Goal: Task Accomplishment & Management: Use online tool/utility

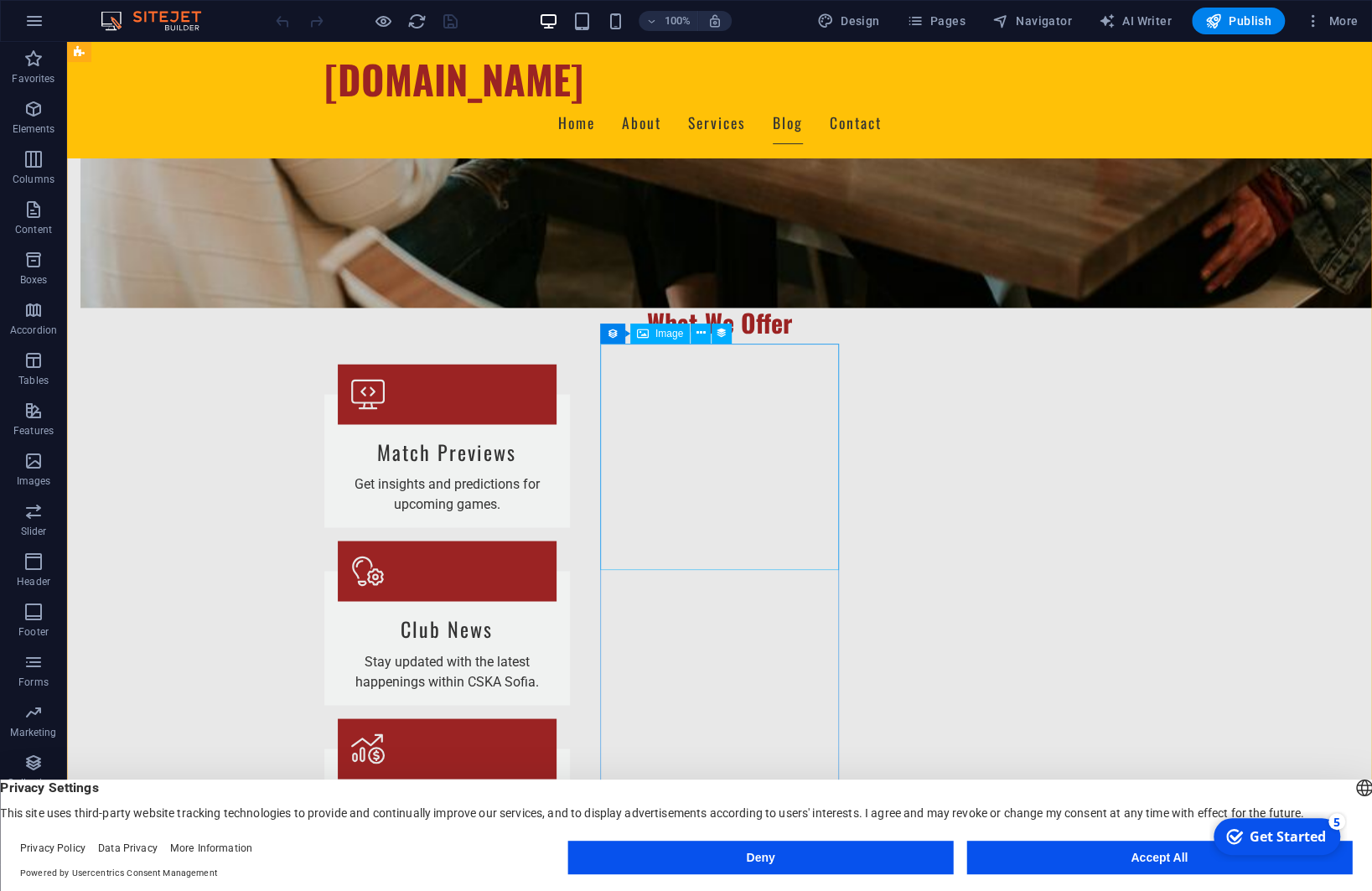
scroll to position [1759, 0]
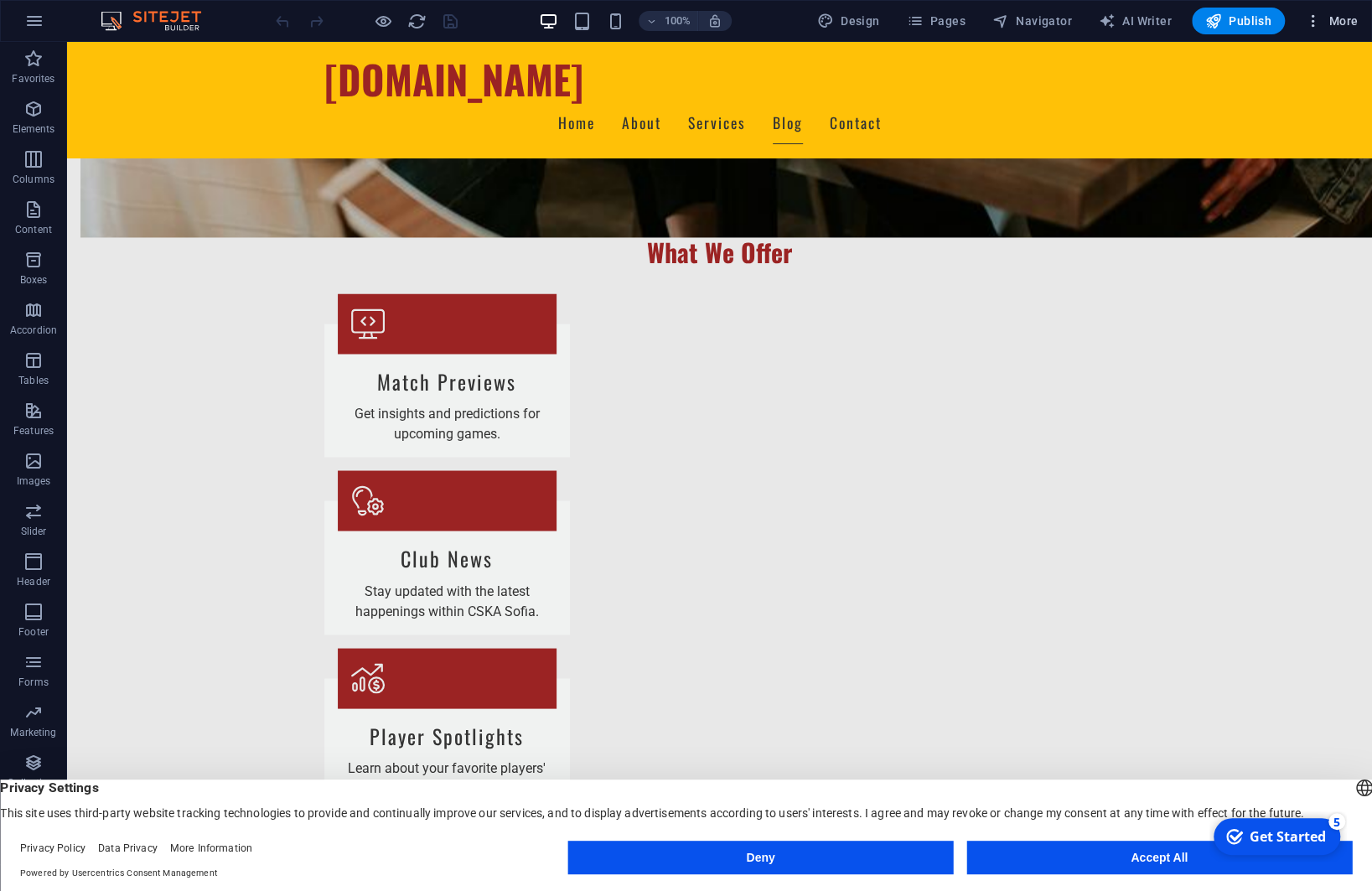
click at [1344, 15] on span "More" at bounding box center [1331, 21] width 52 height 17
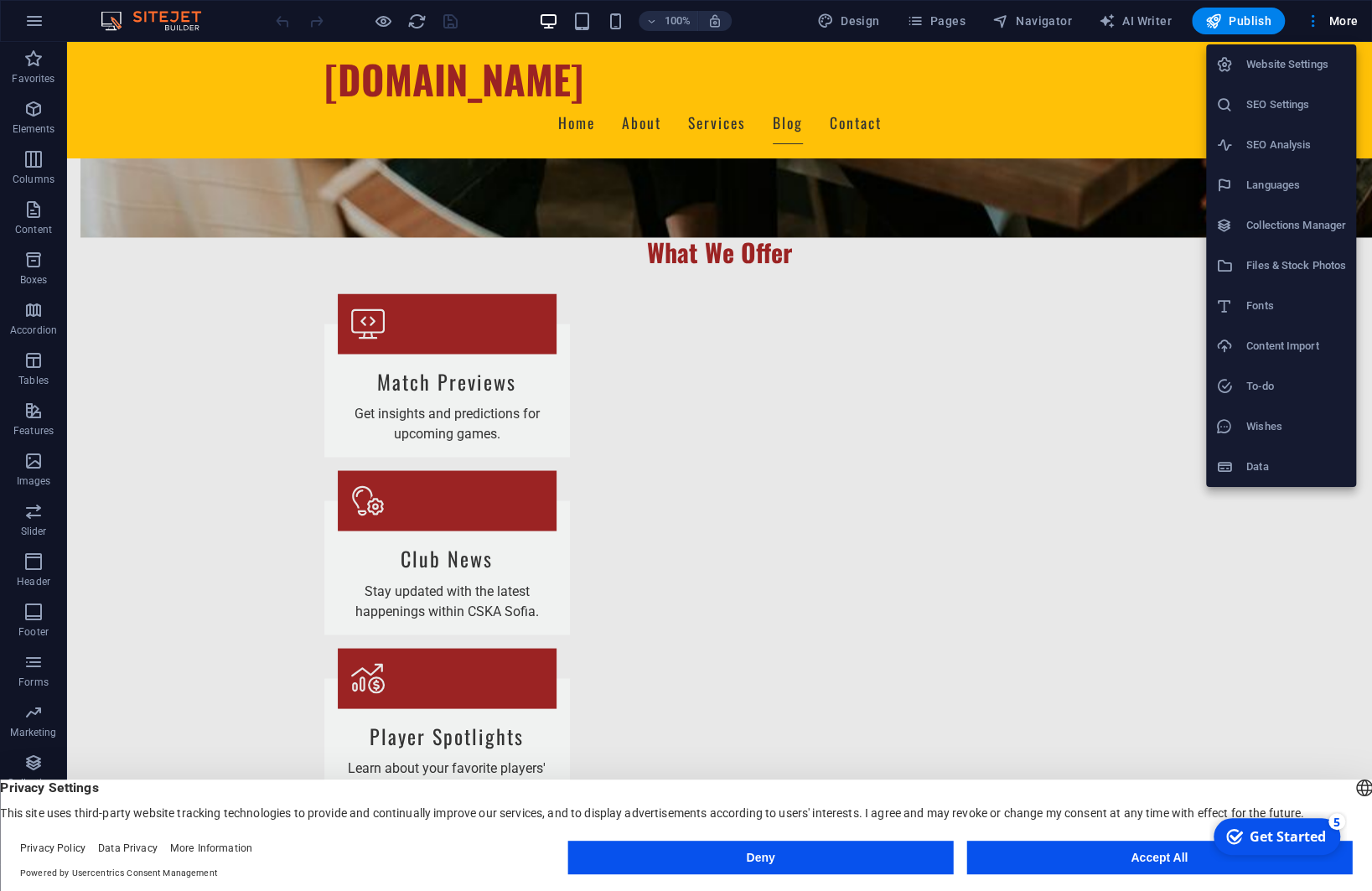
click at [761, 863] on button "Deny" at bounding box center [761, 857] width 386 height 33
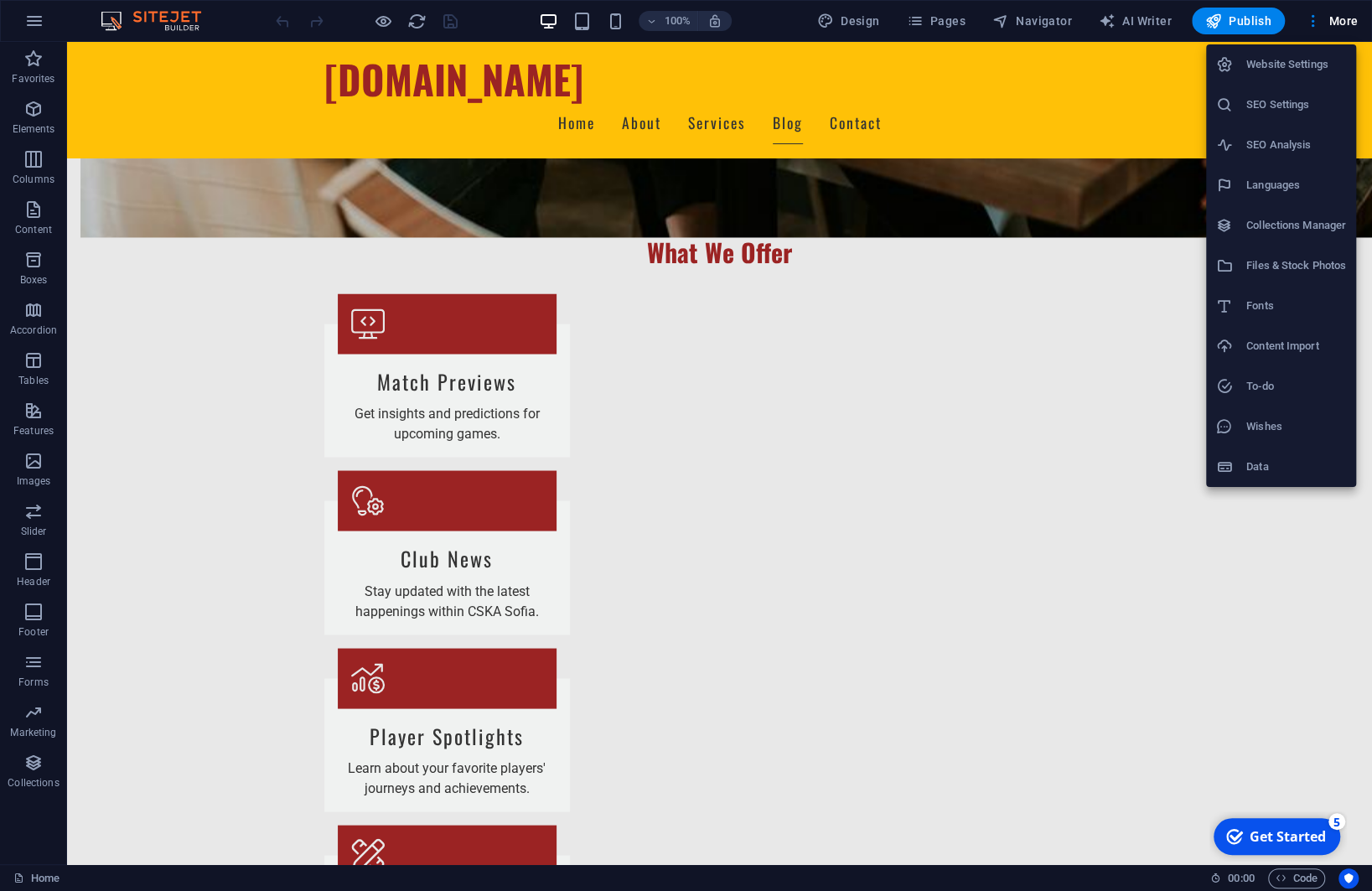
click at [38, 15] on div at bounding box center [686, 446] width 1372 height 891
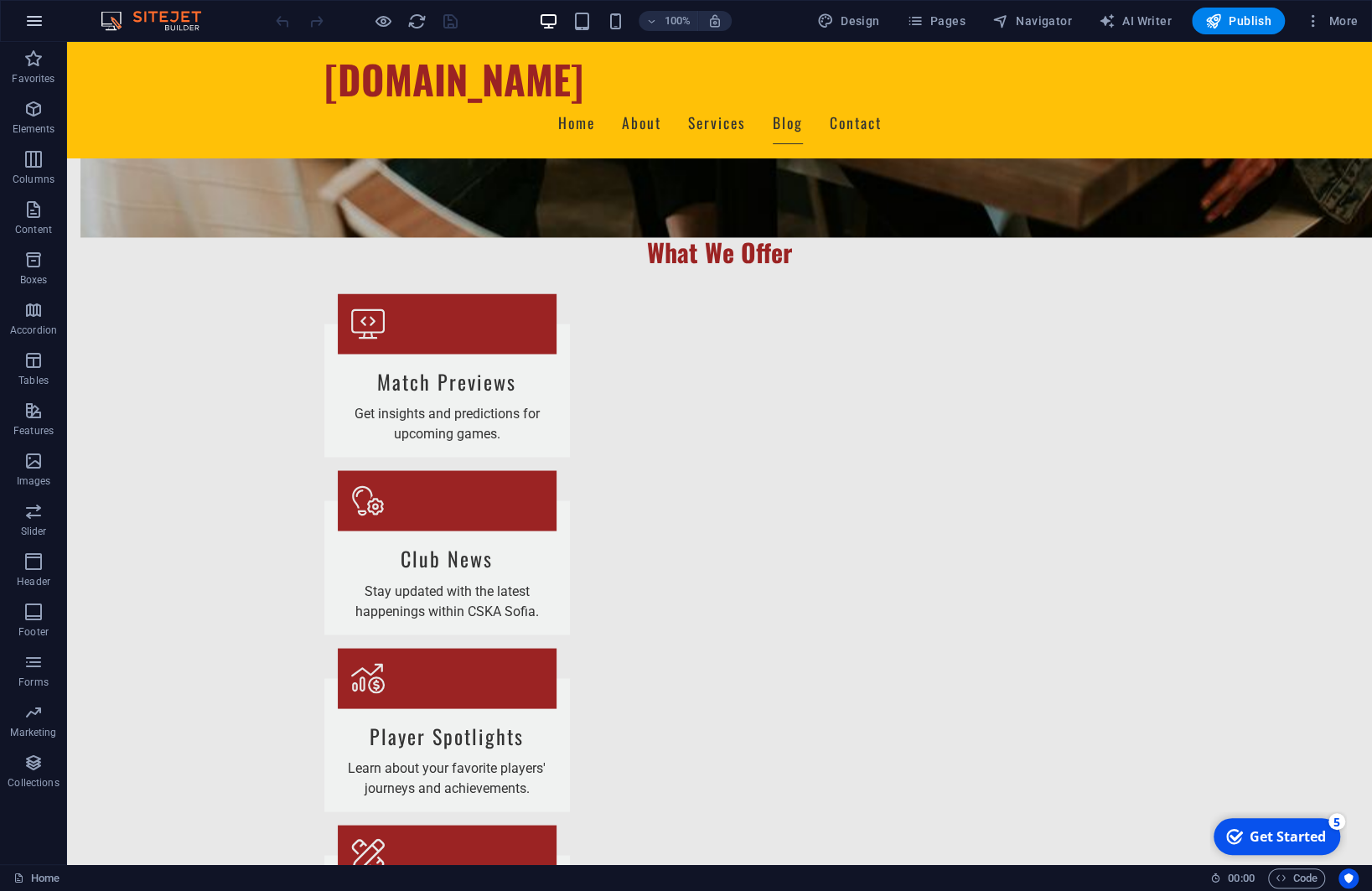
click at [38, 17] on icon "button" at bounding box center [34, 21] width 20 height 20
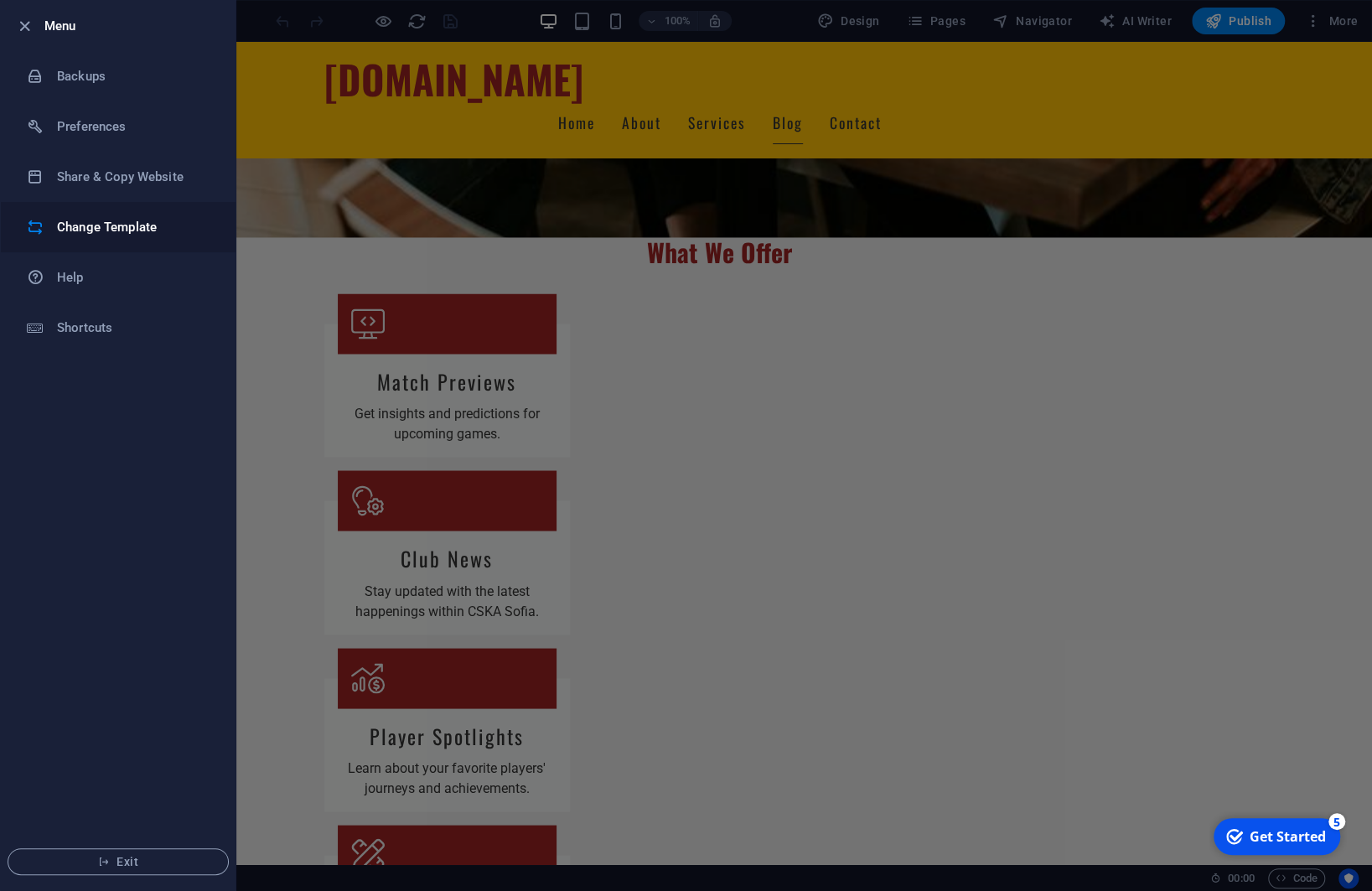
click at [90, 229] on h6 "Change Template" at bounding box center [134, 227] width 155 height 20
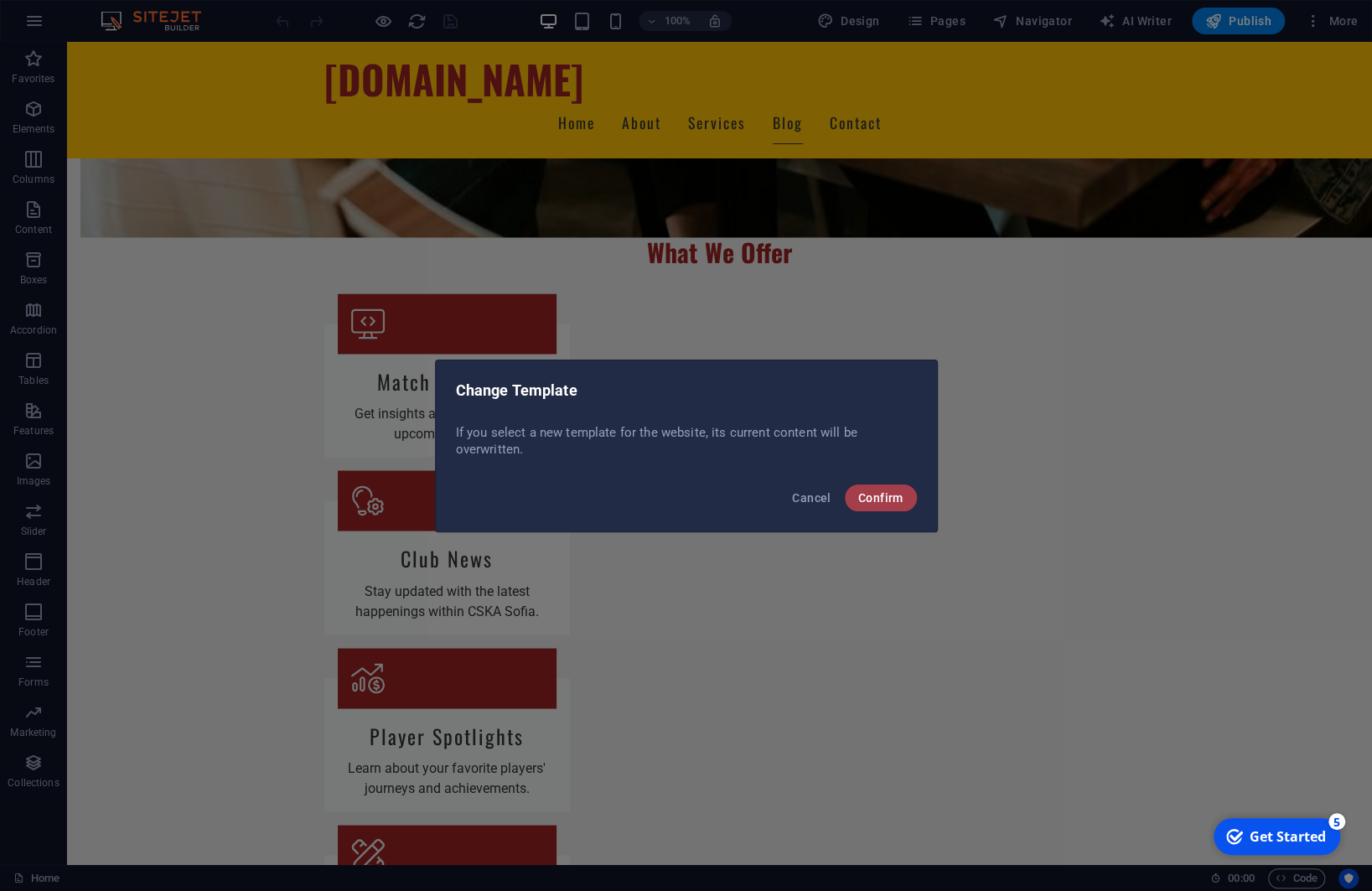
click at [880, 496] on span "Confirm" at bounding box center [880, 497] width 45 height 14
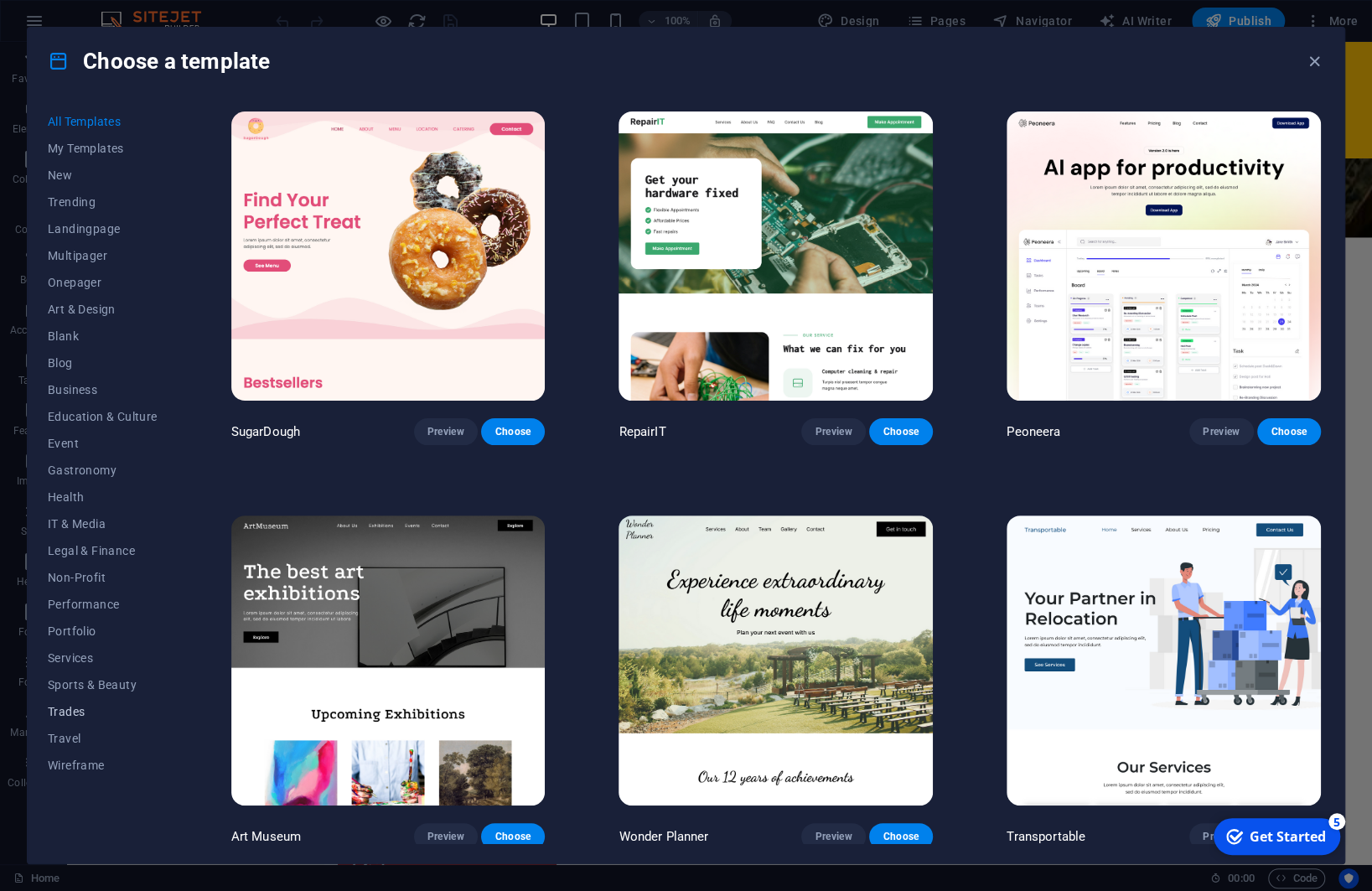
click at [70, 710] on span "Trades" at bounding box center [102, 711] width 109 height 14
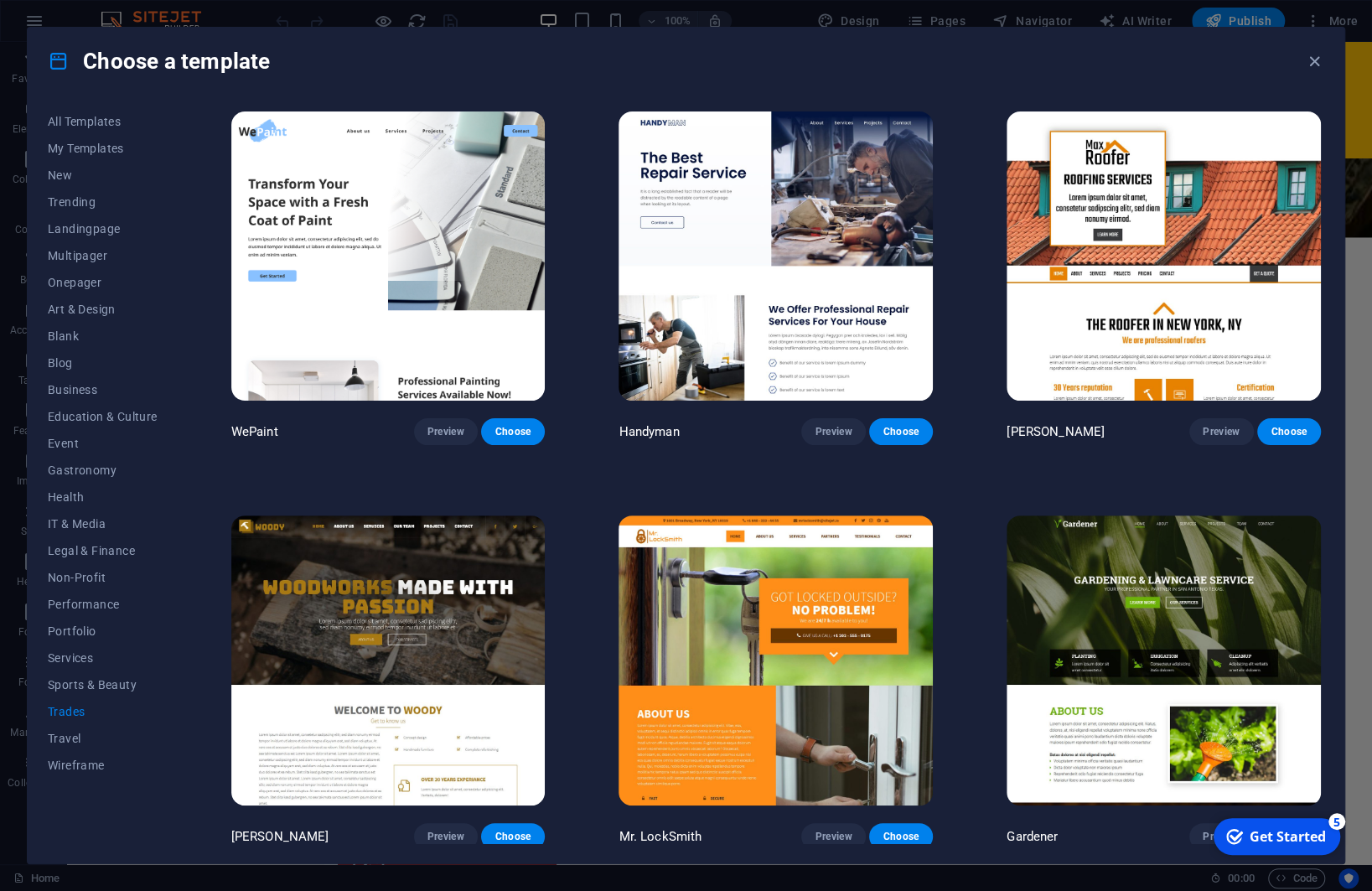
click at [62, 711] on span "Trades" at bounding box center [102, 711] width 109 height 14
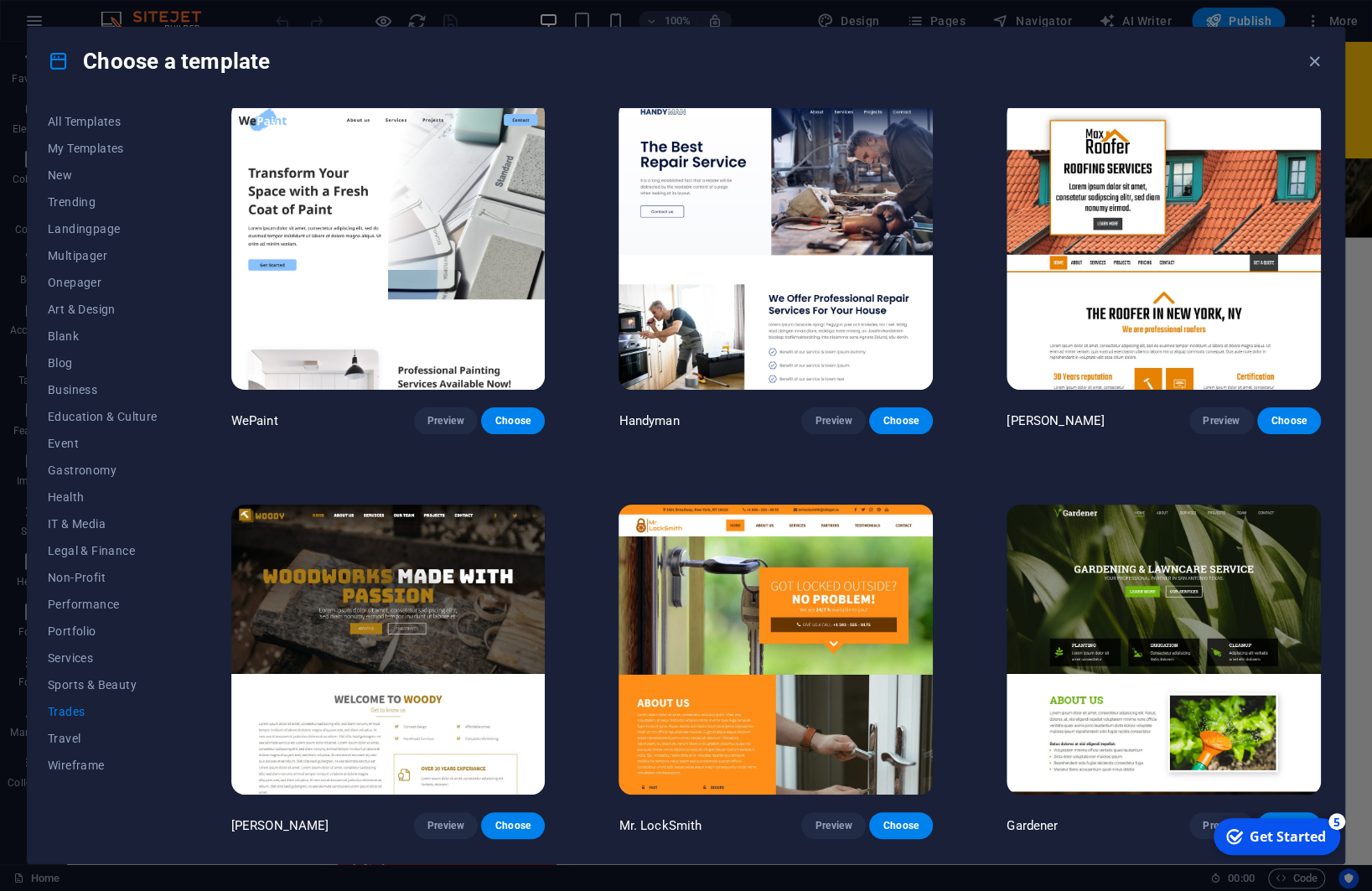
scroll to position [0, 0]
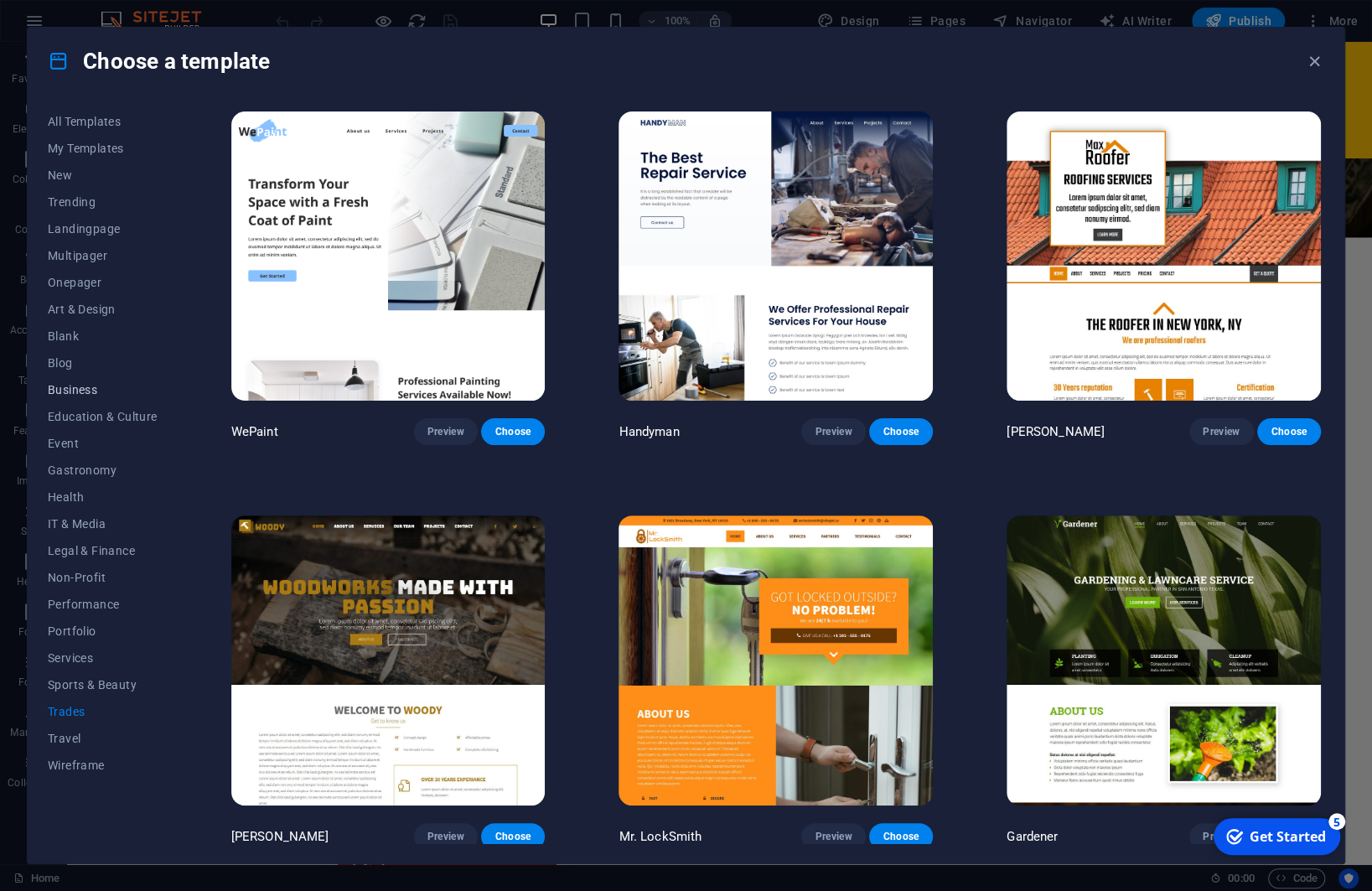
click at [72, 388] on span "Business" at bounding box center [102, 389] width 109 height 14
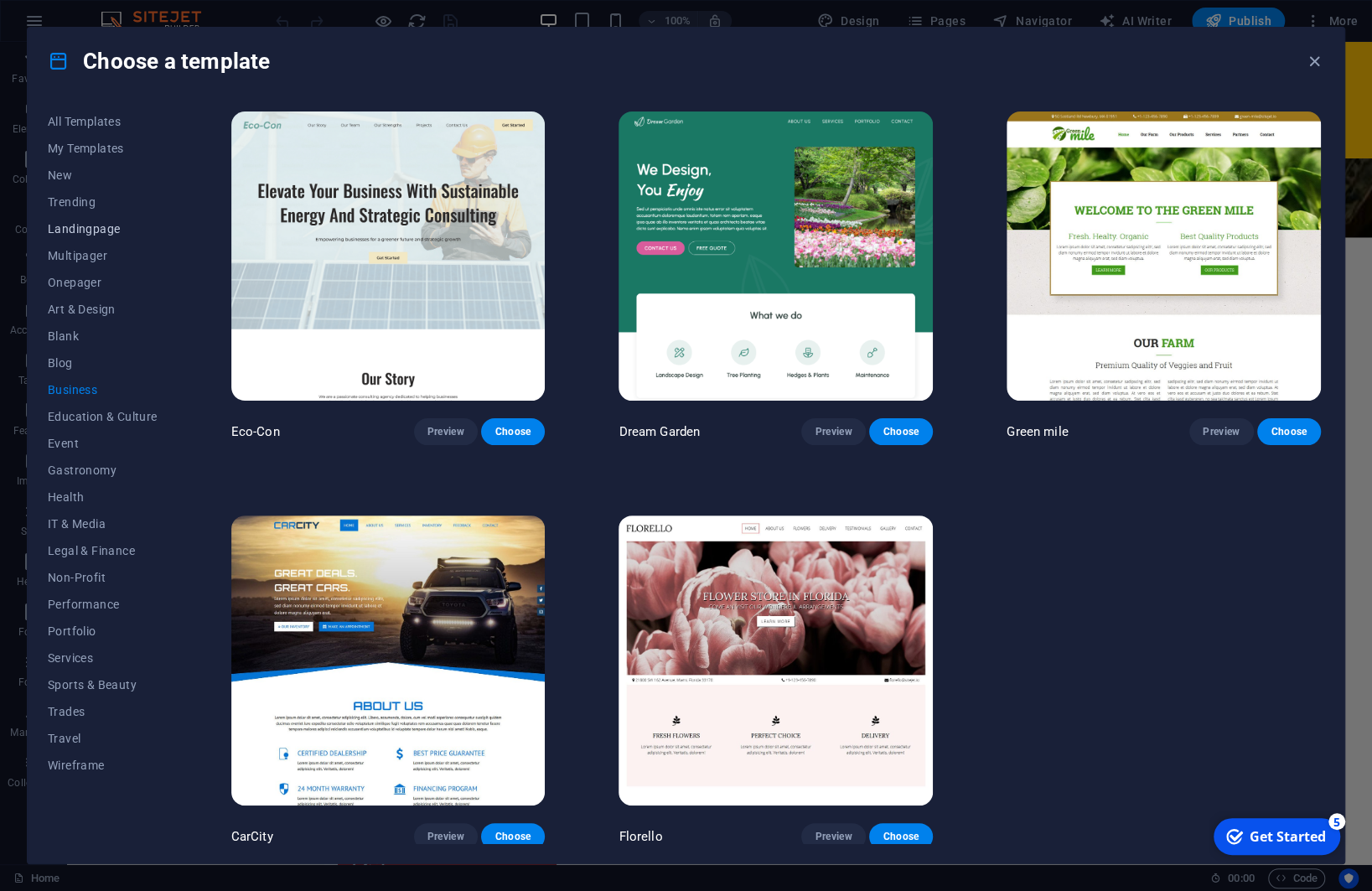
click at [85, 229] on span "Landingpage" at bounding box center [102, 229] width 109 height 14
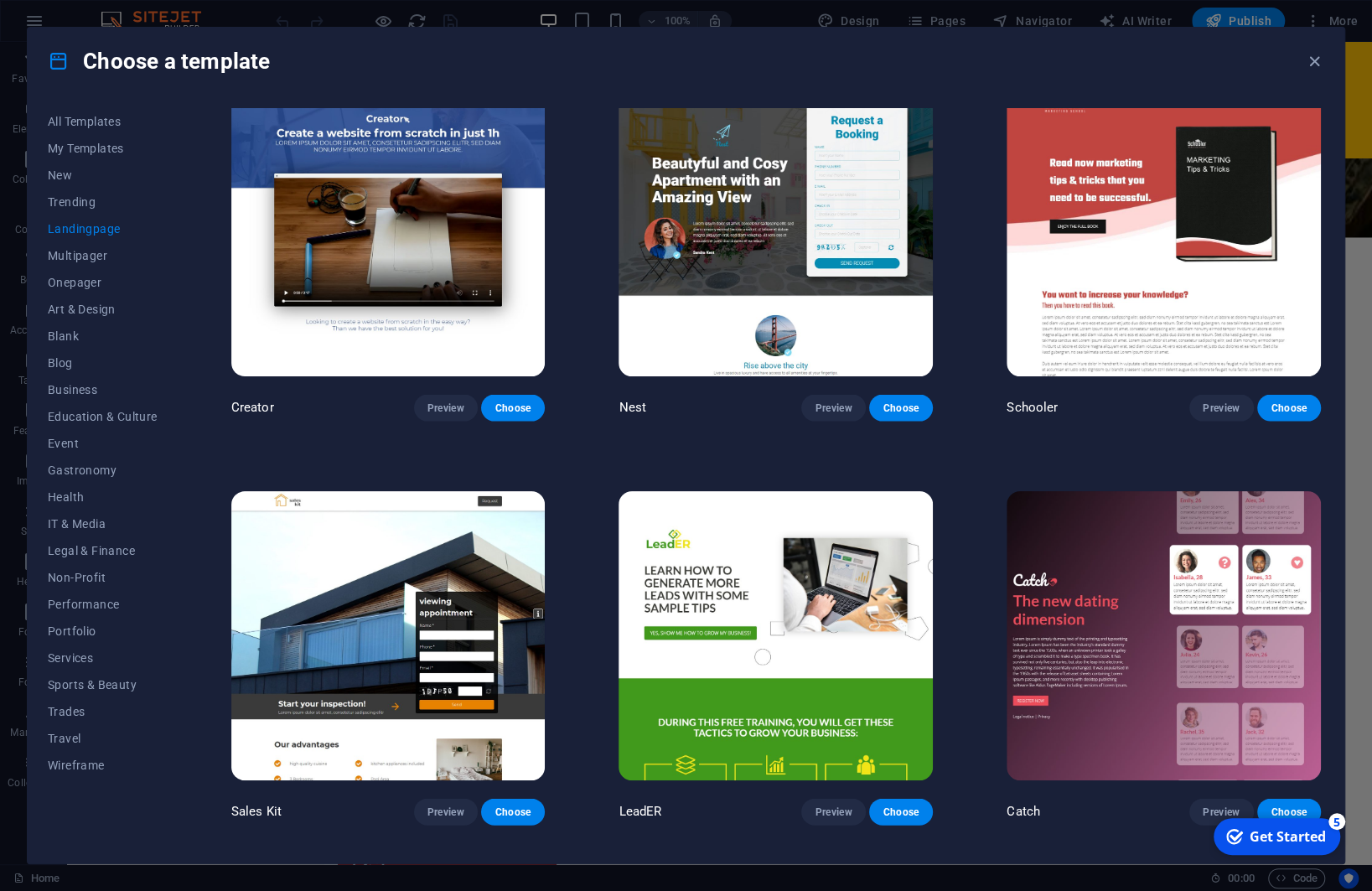
scroll to position [2040, 0]
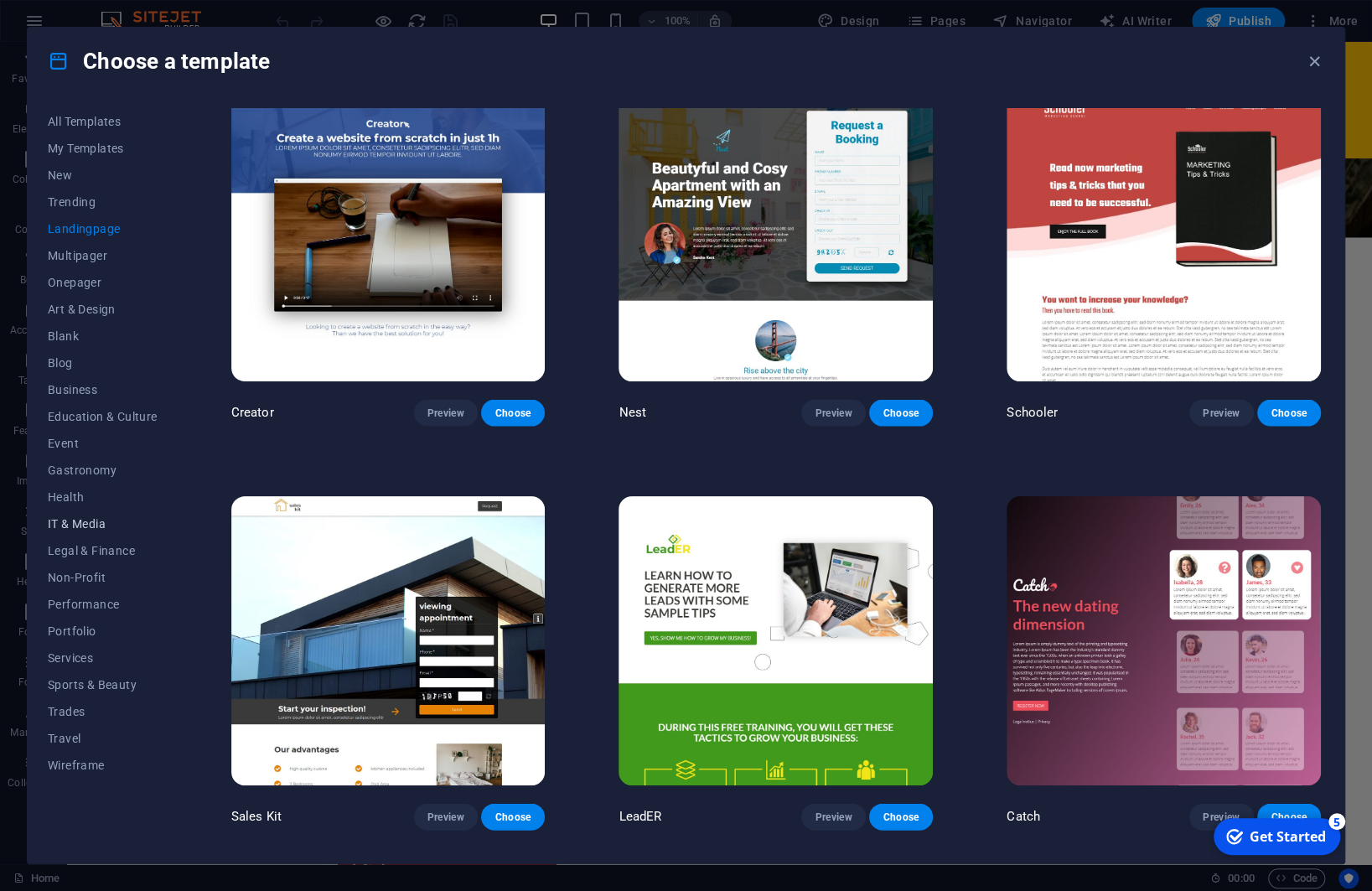
click at [83, 523] on span "IT & Media" at bounding box center [102, 524] width 109 height 14
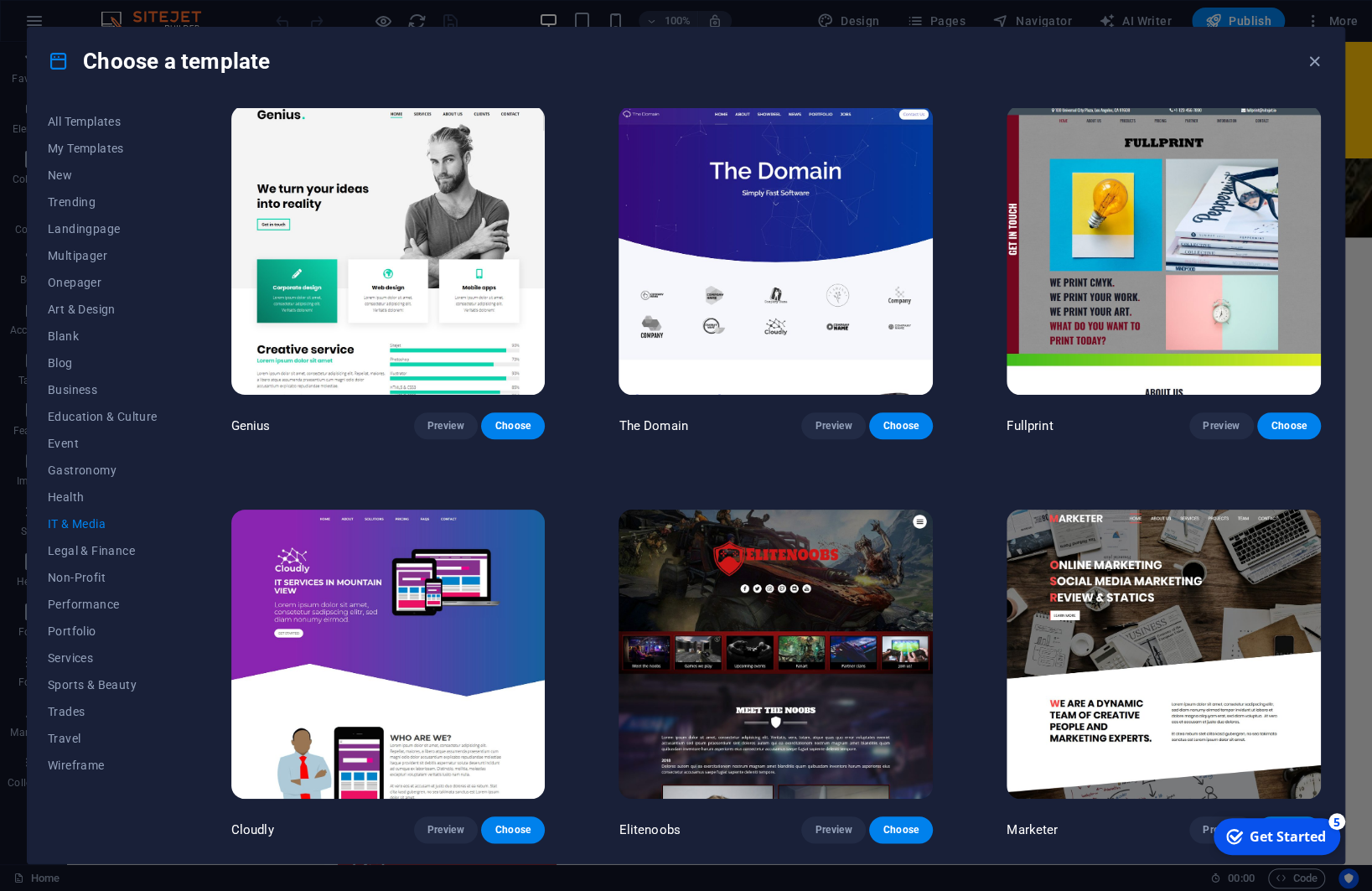
scroll to position [815, 0]
click at [103, 548] on span "Legal & Finance" at bounding box center [102, 550] width 109 height 14
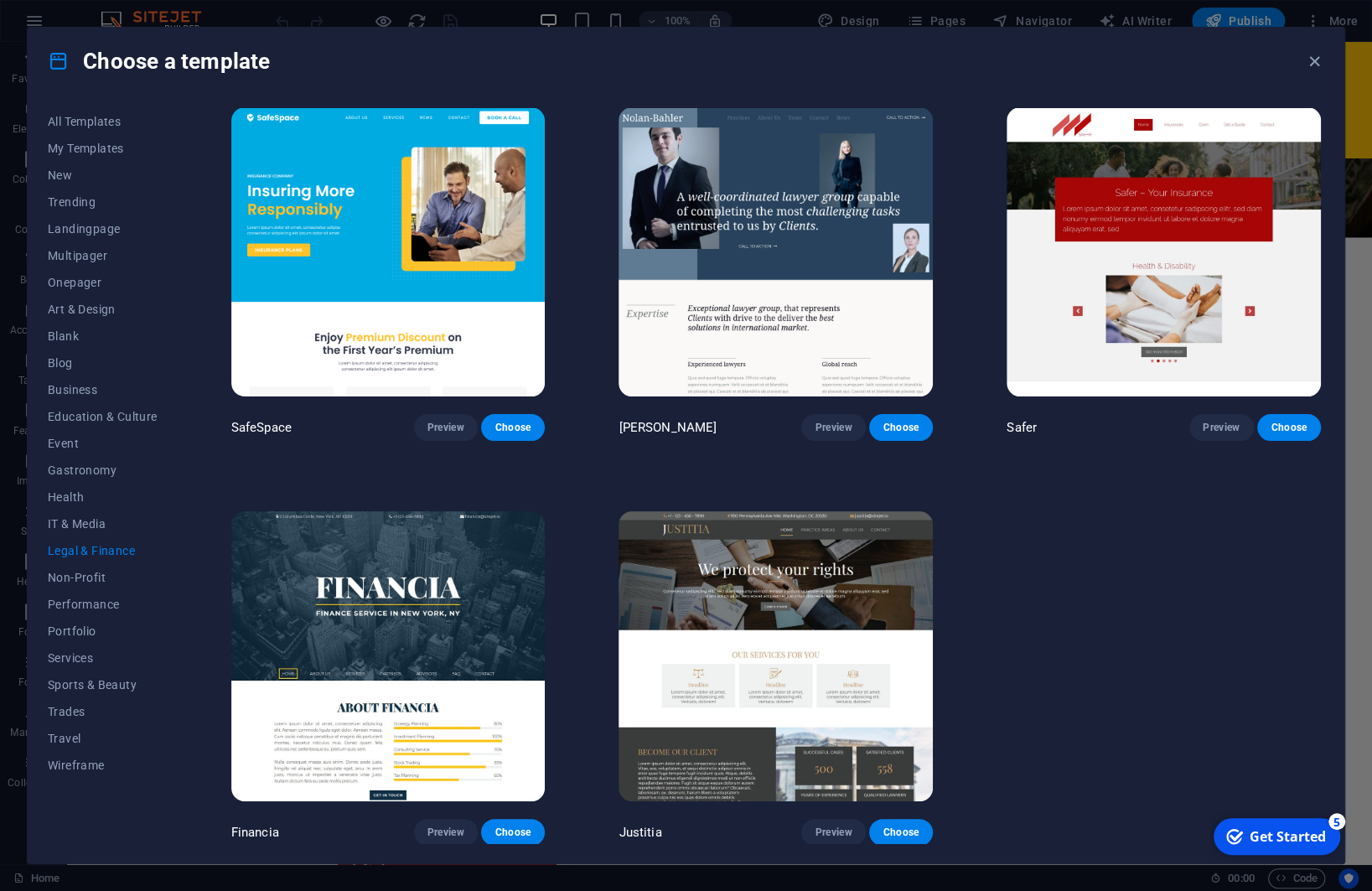
scroll to position [6, 0]
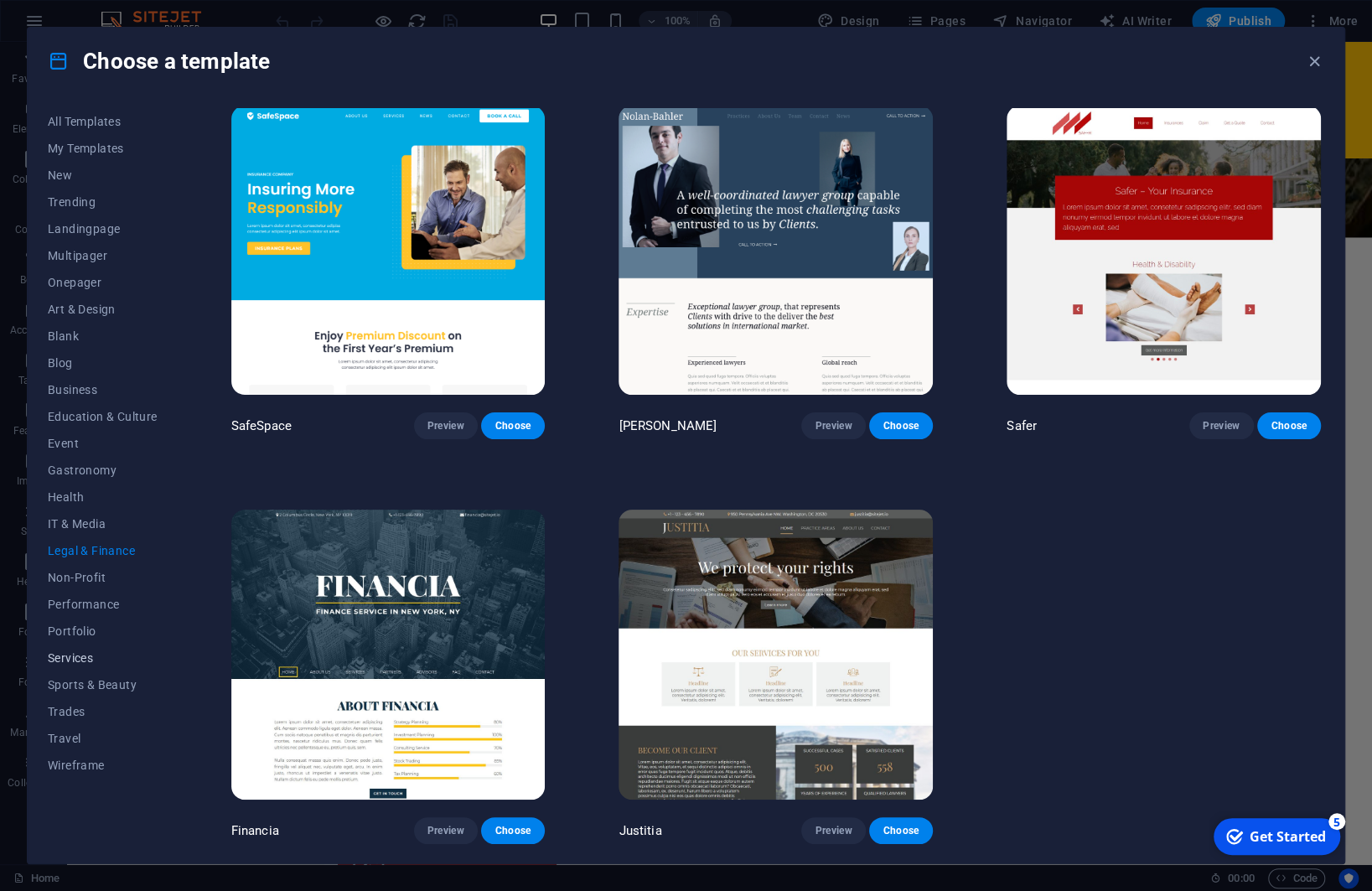
click at [82, 660] on span "Services" at bounding box center [102, 658] width 109 height 14
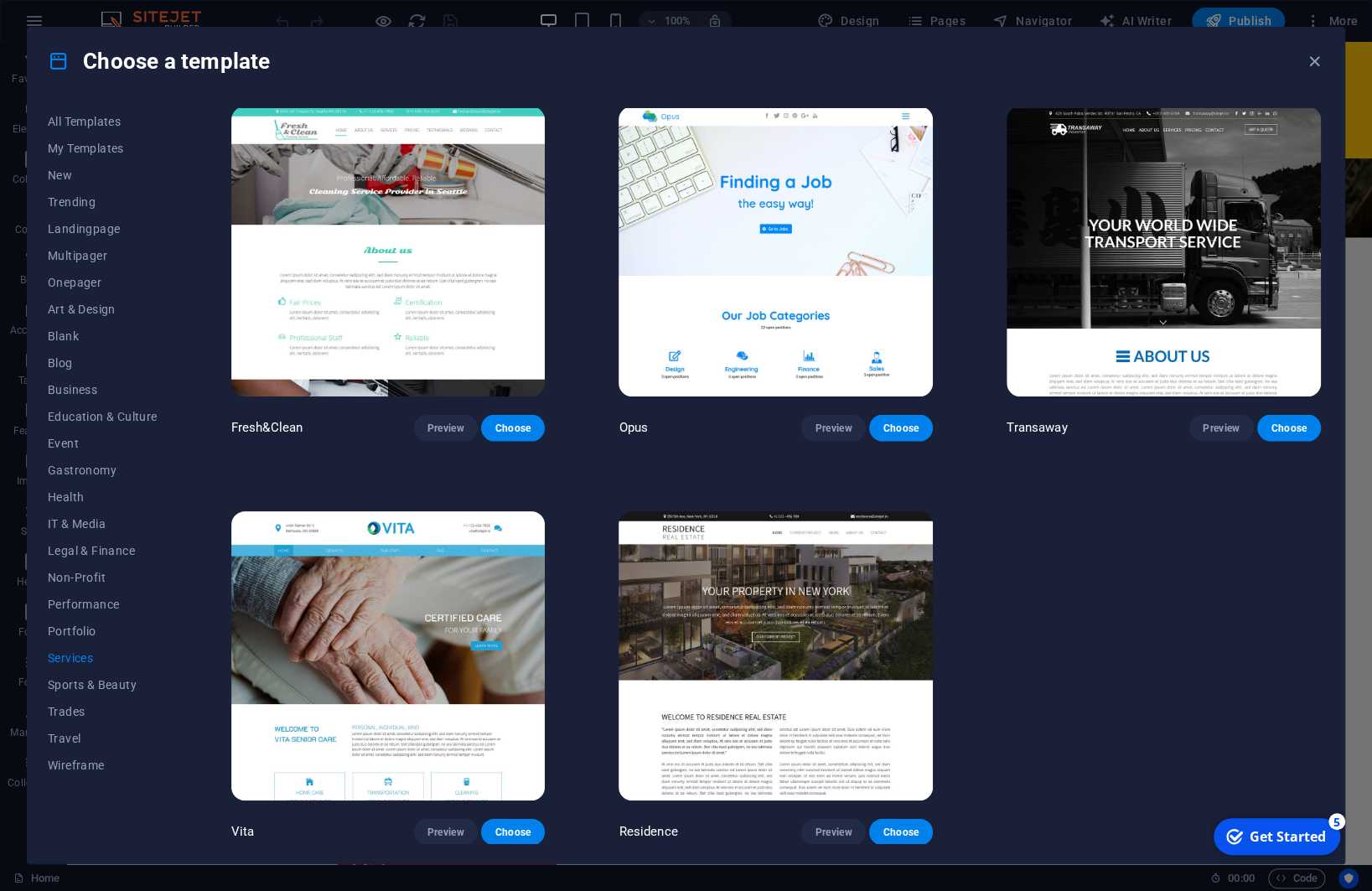
scroll to position [2027, 0]
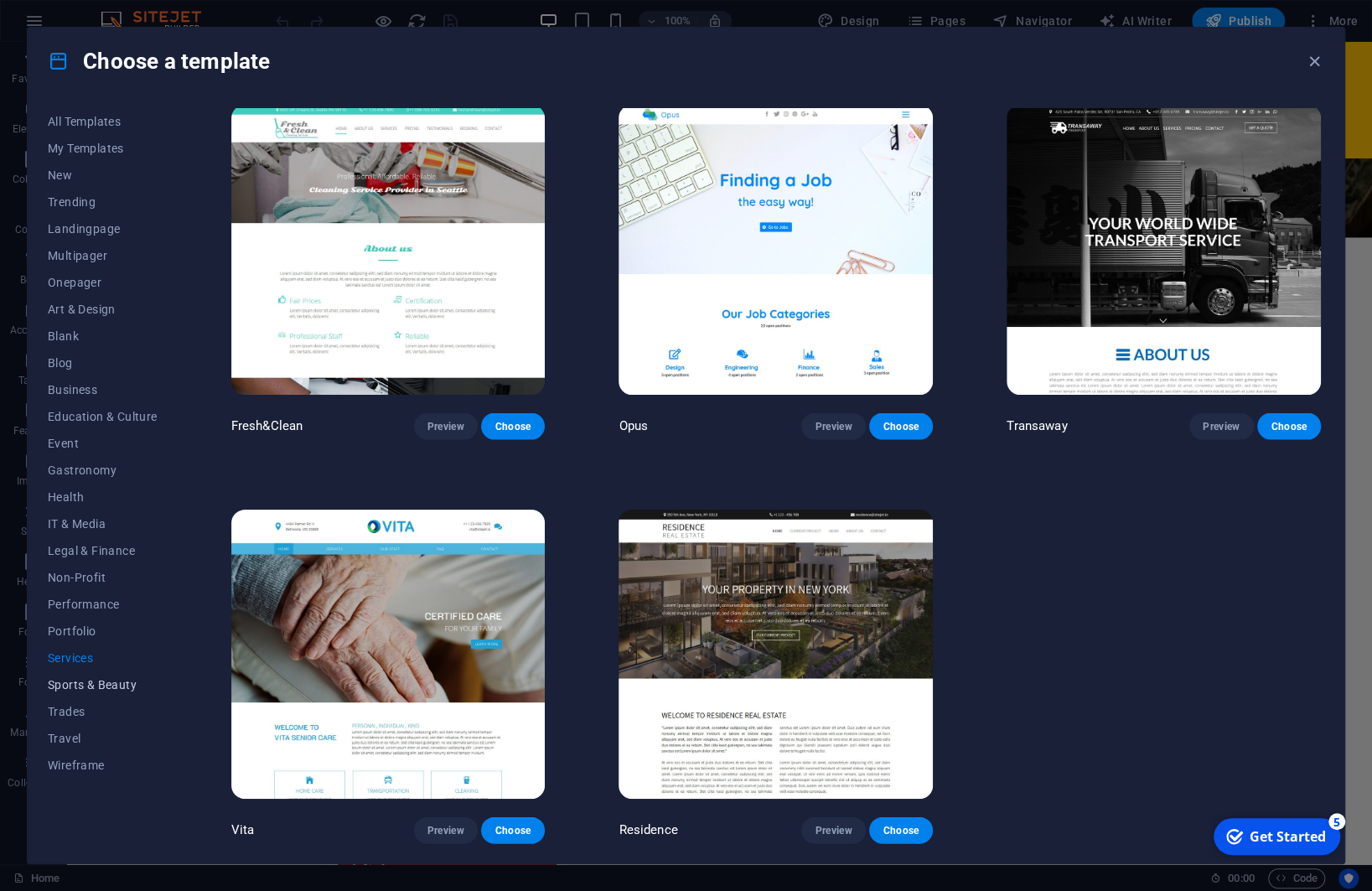
click at [63, 679] on span "Sports & Beauty" at bounding box center [102, 684] width 109 height 14
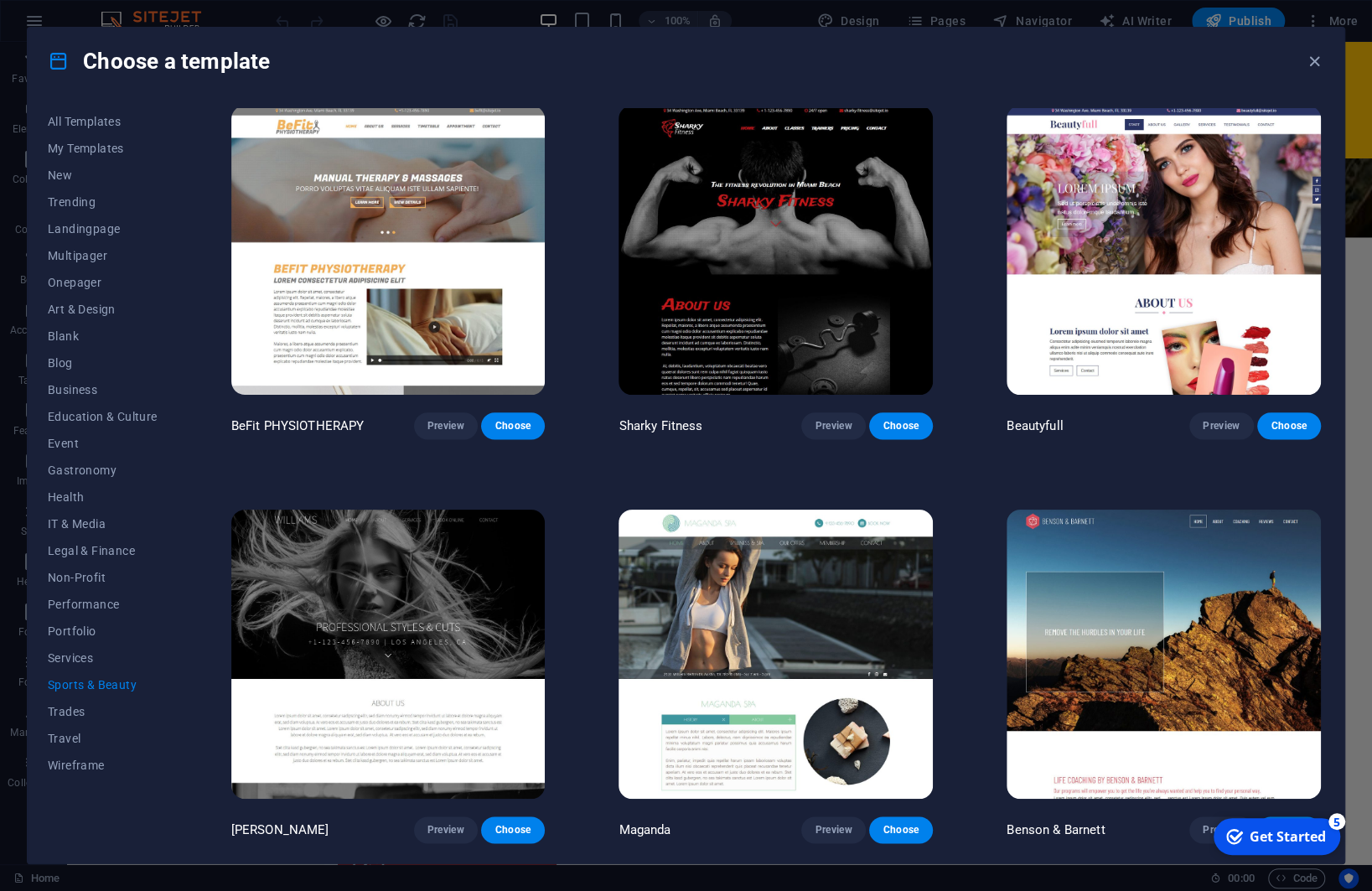
scroll to position [1217, 0]
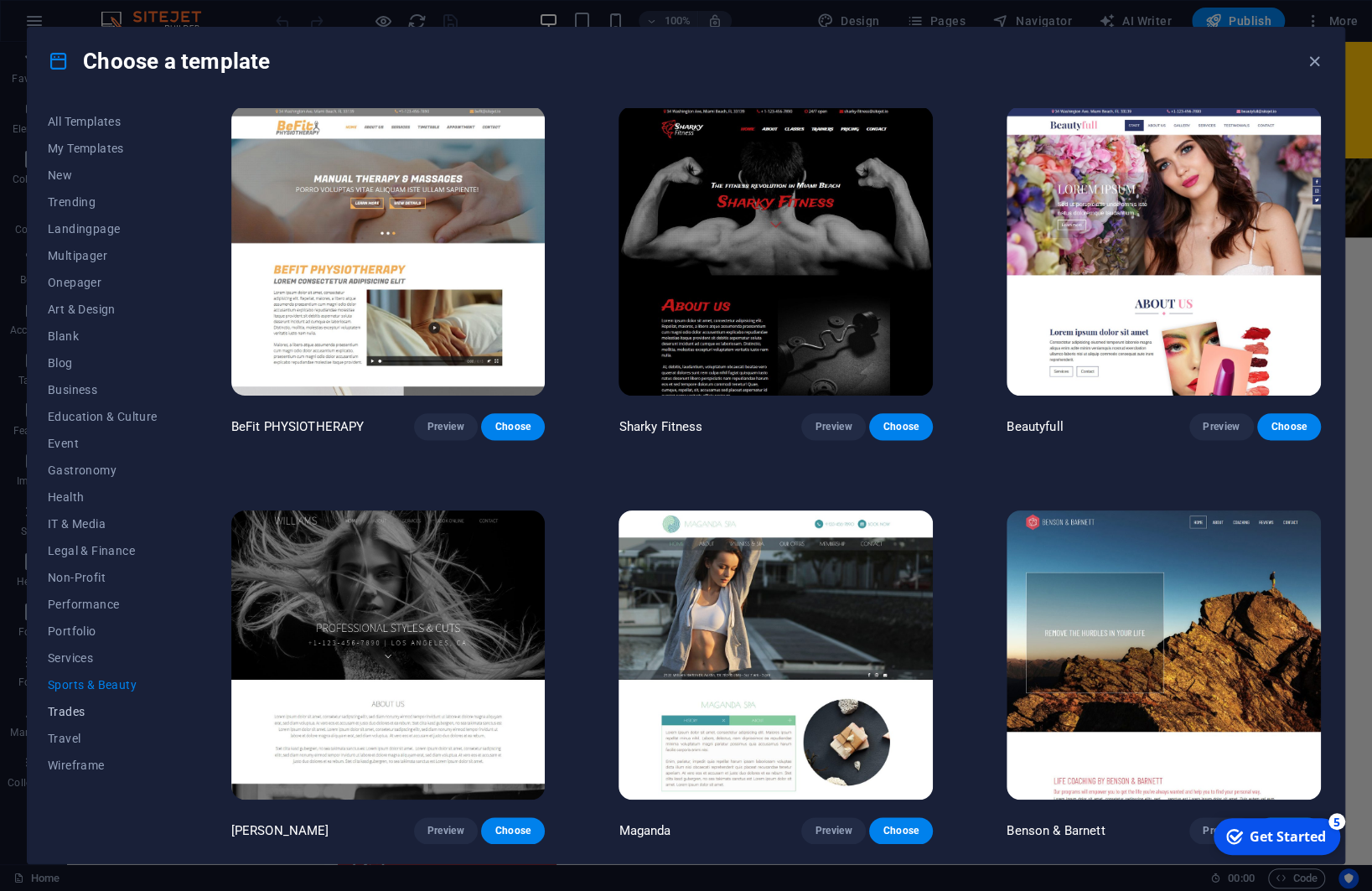
click at [70, 710] on span "Trades" at bounding box center [102, 711] width 109 height 14
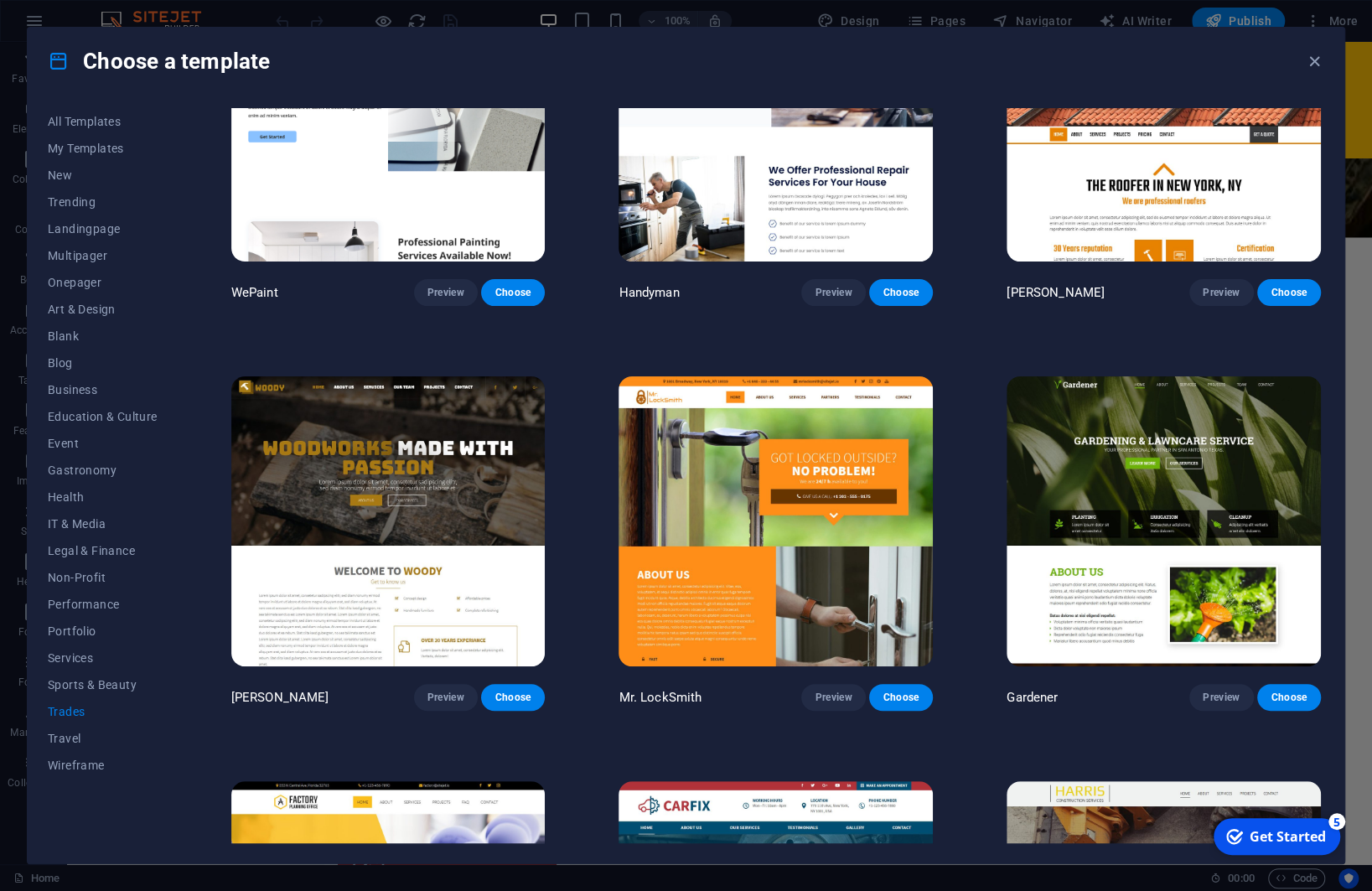
scroll to position [0, 0]
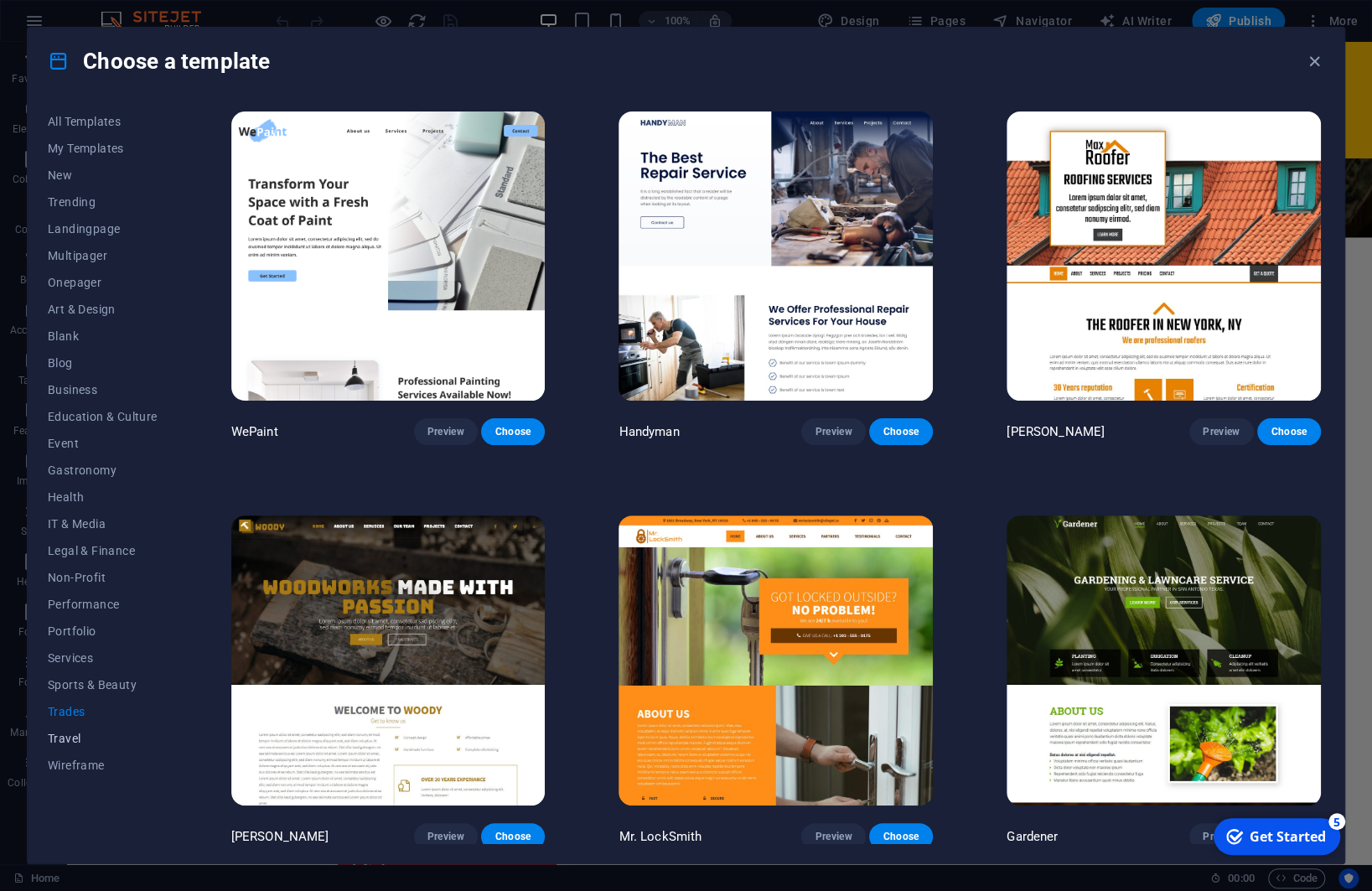
click at [74, 735] on span "Travel" at bounding box center [102, 738] width 109 height 14
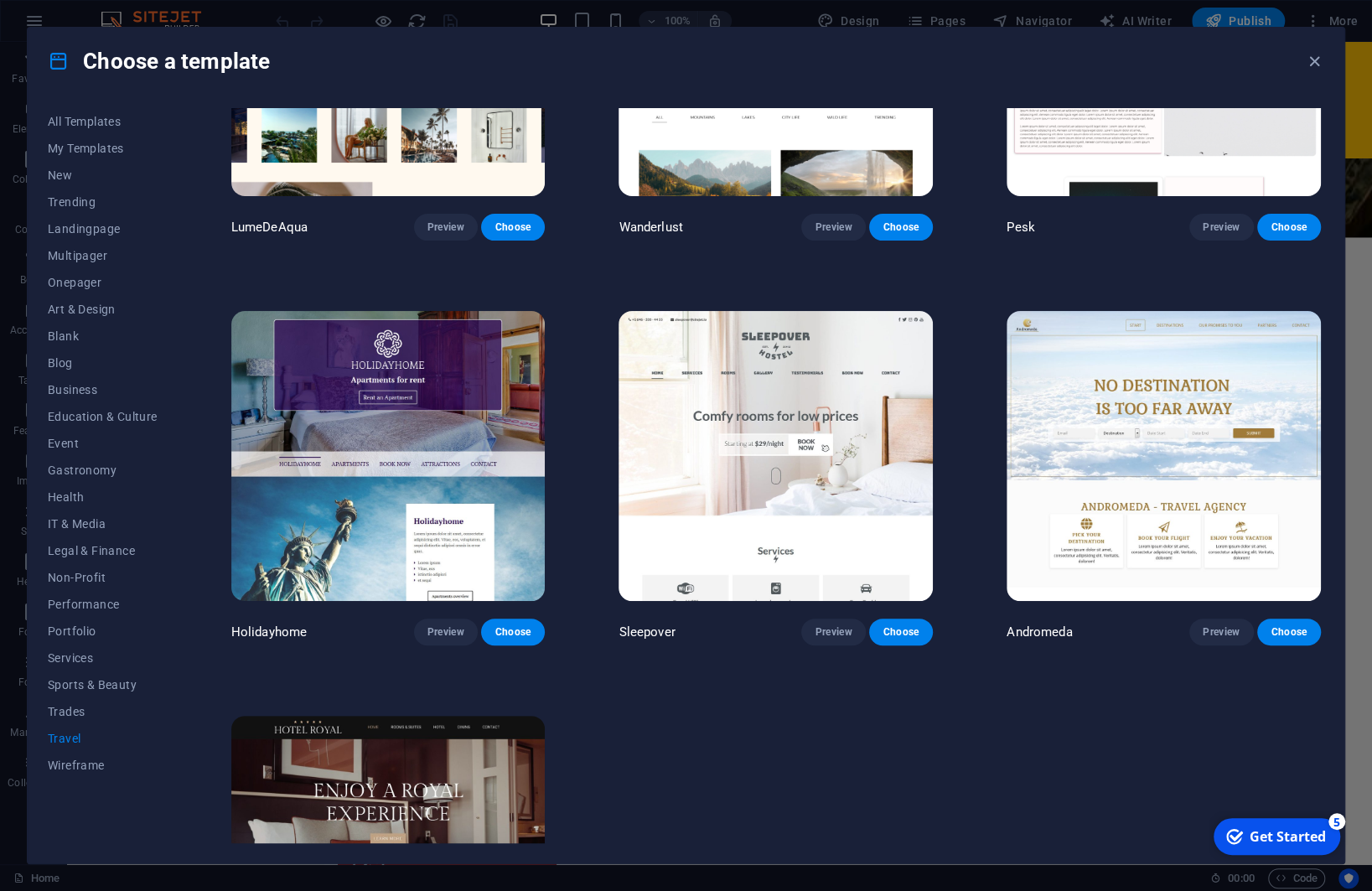
scroll to position [239, 0]
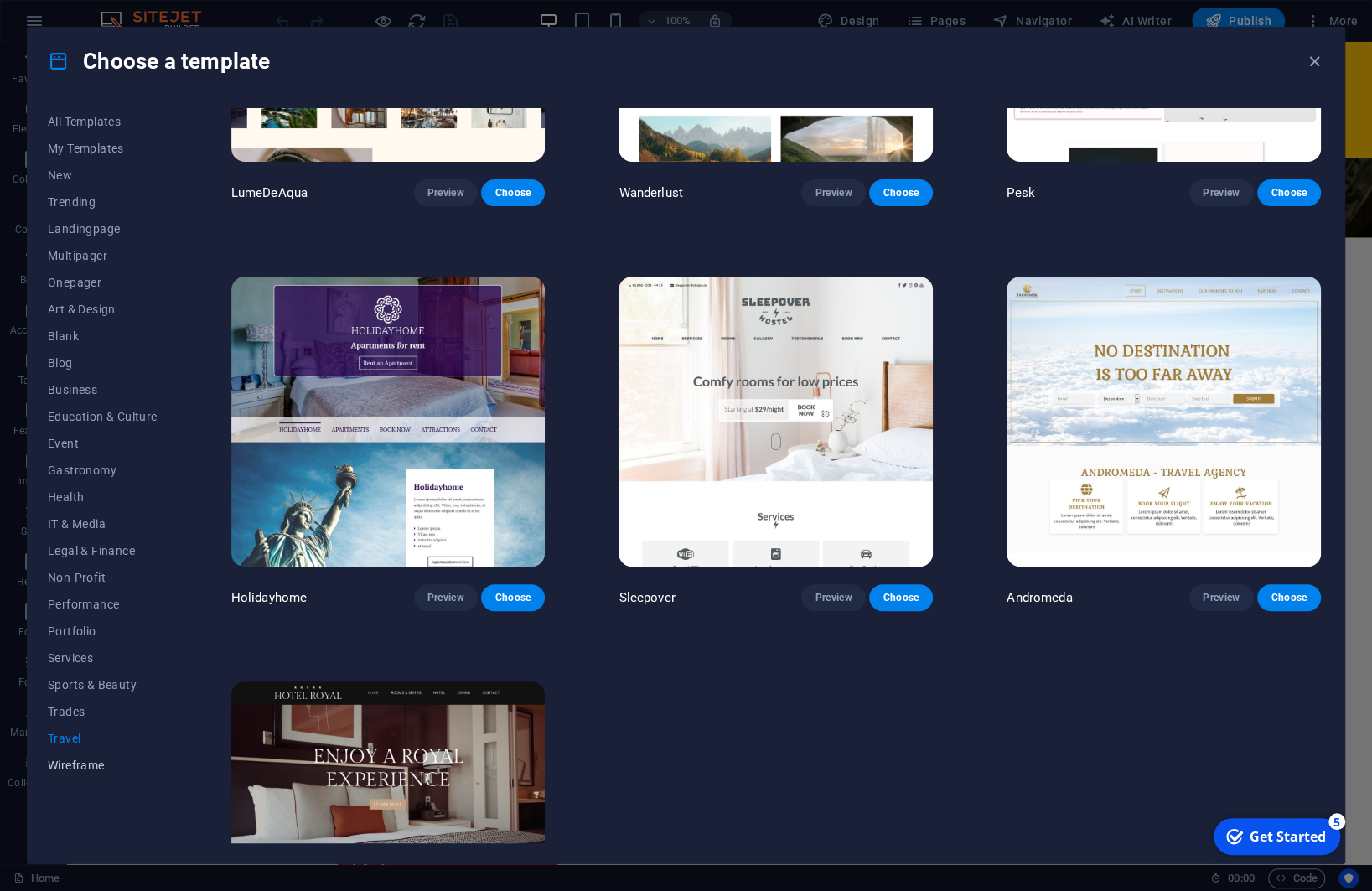
click at [85, 763] on span "Wireframe" at bounding box center [102, 764] width 109 height 14
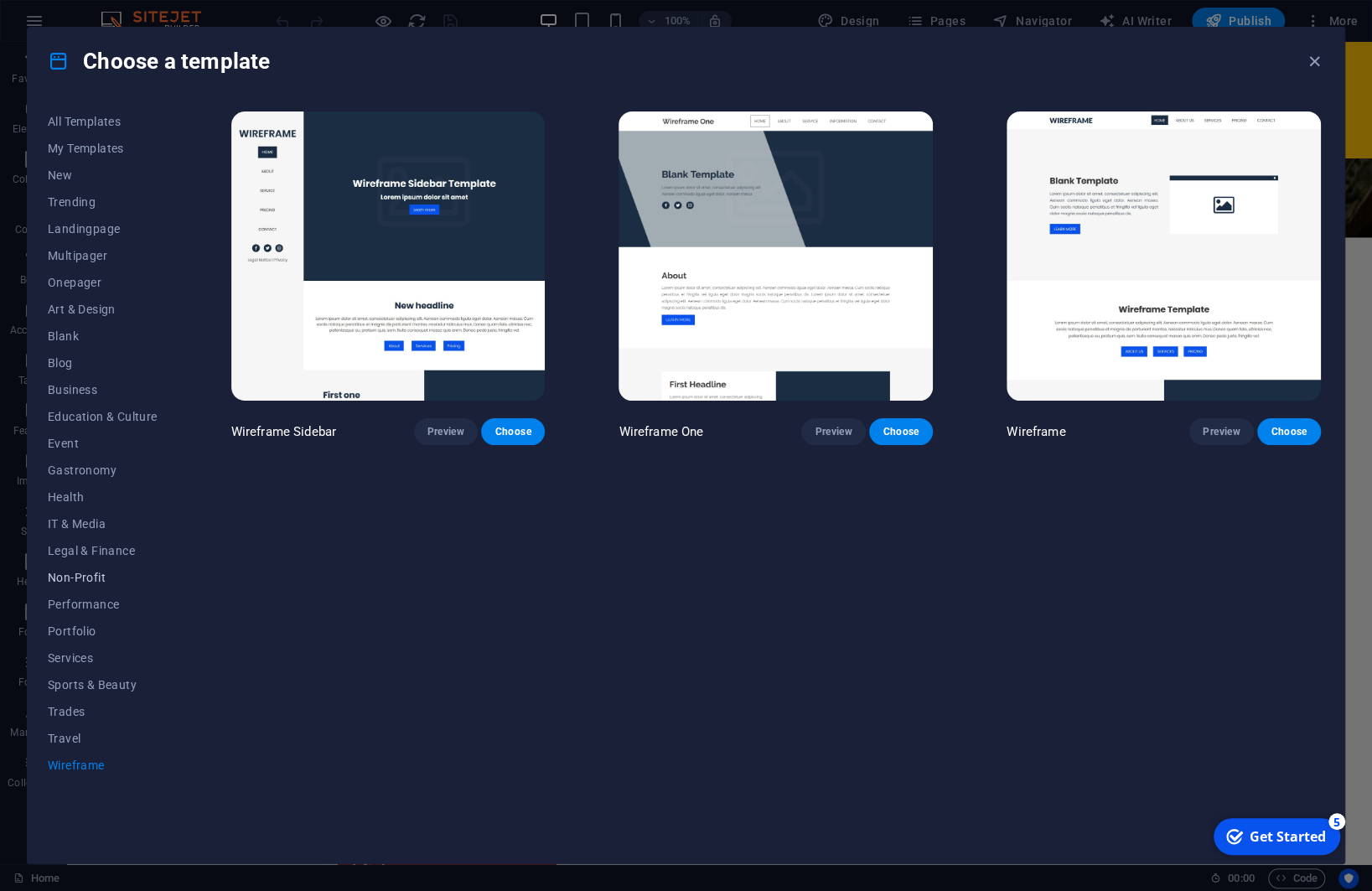
click at [86, 576] on span "Non-Profit" at bounding box center [102, 577] width 109 height 14
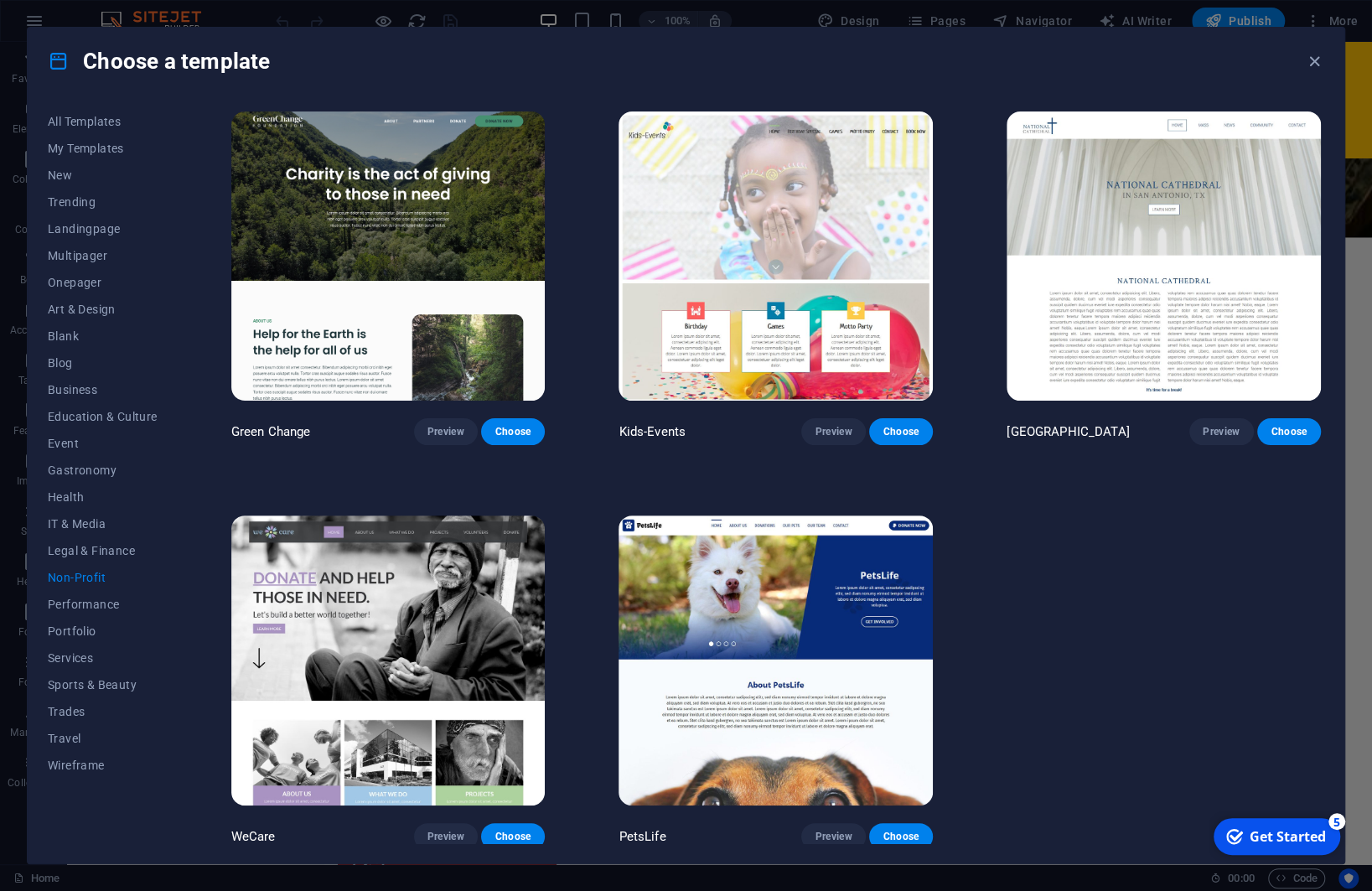
scroll to position [6, 0]
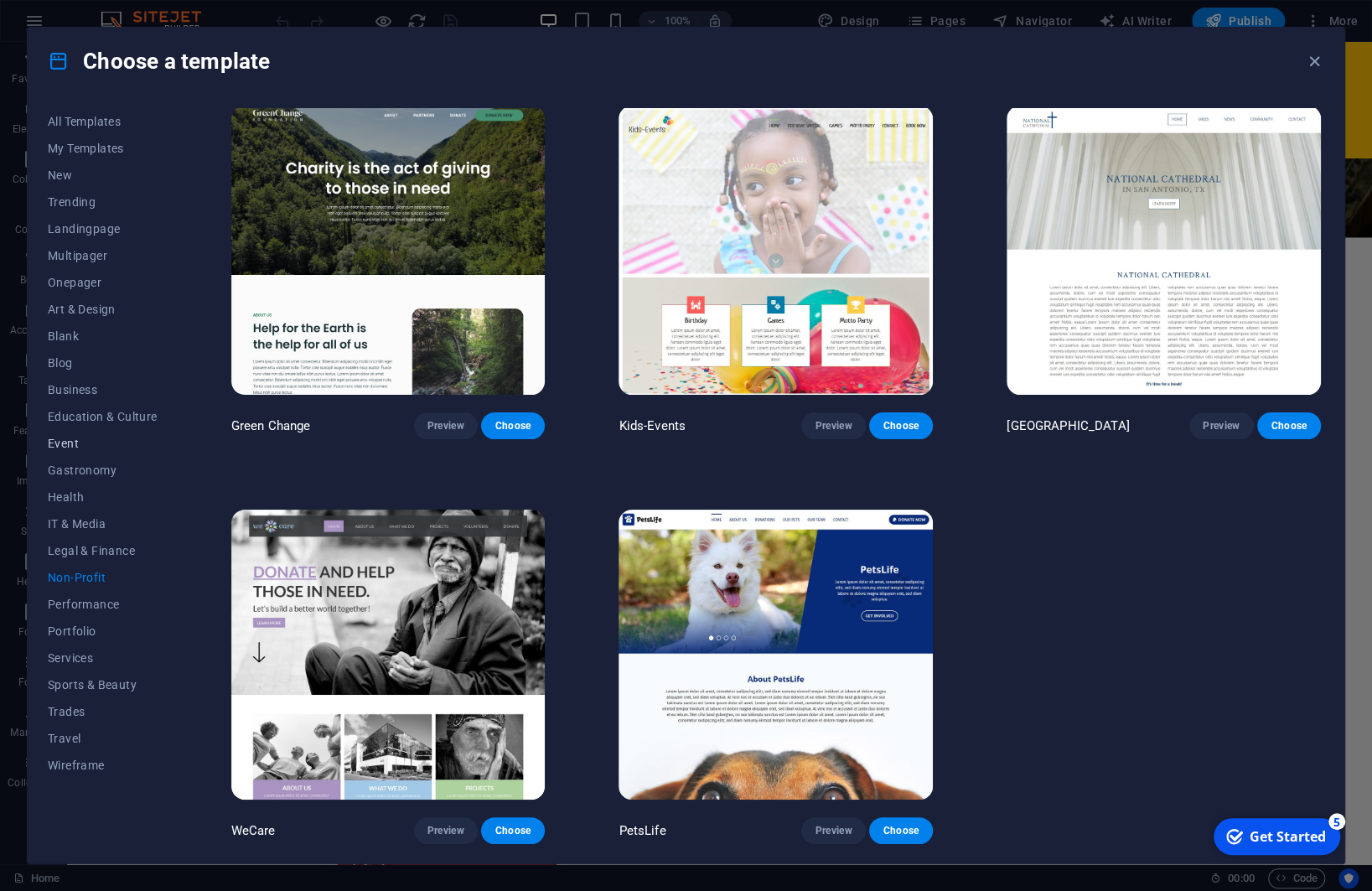
click at [65, 445] on span "Event" at bounding box center [102, 443] width 109 height 14
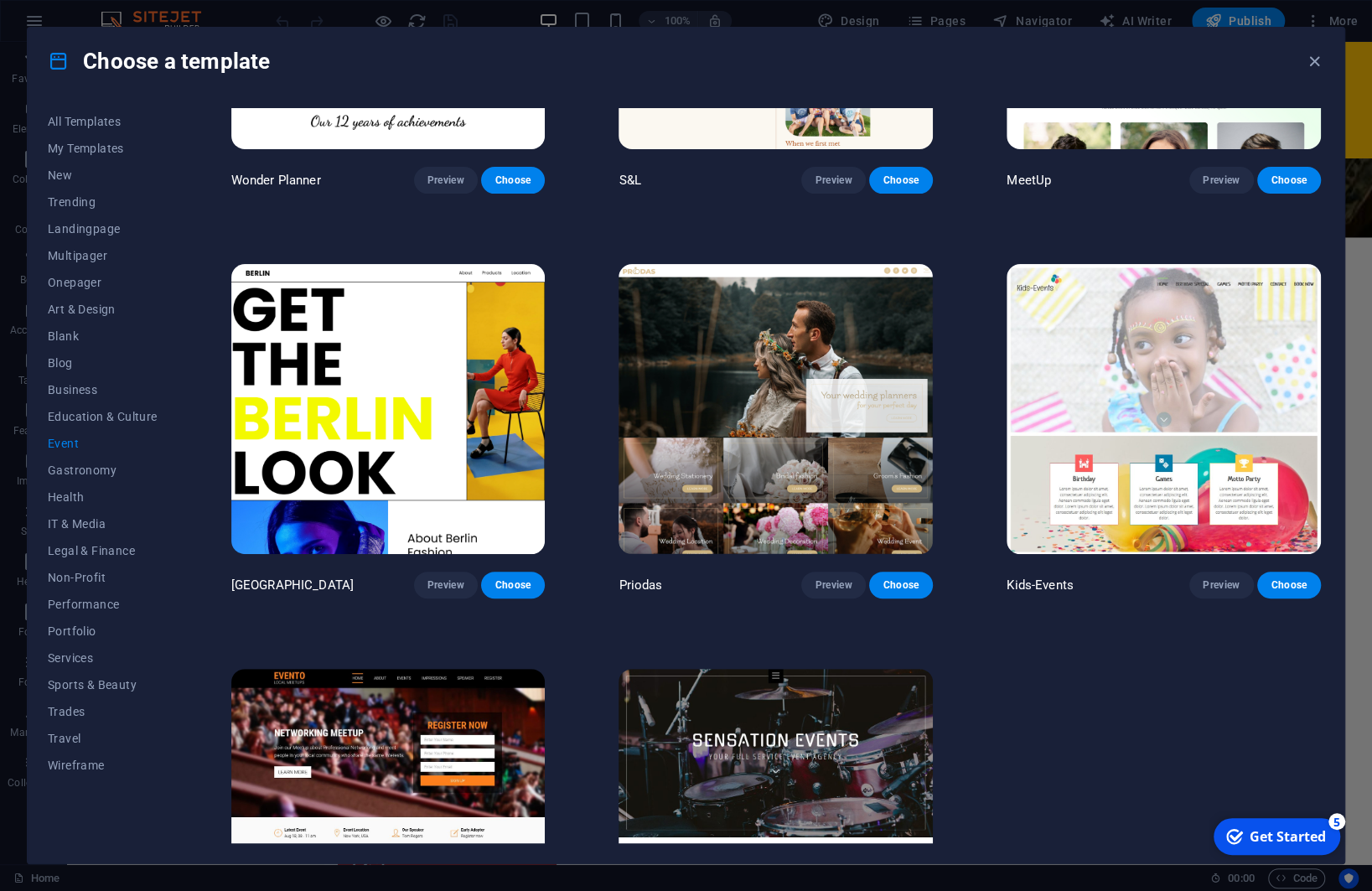
scroll to position [0, 0]
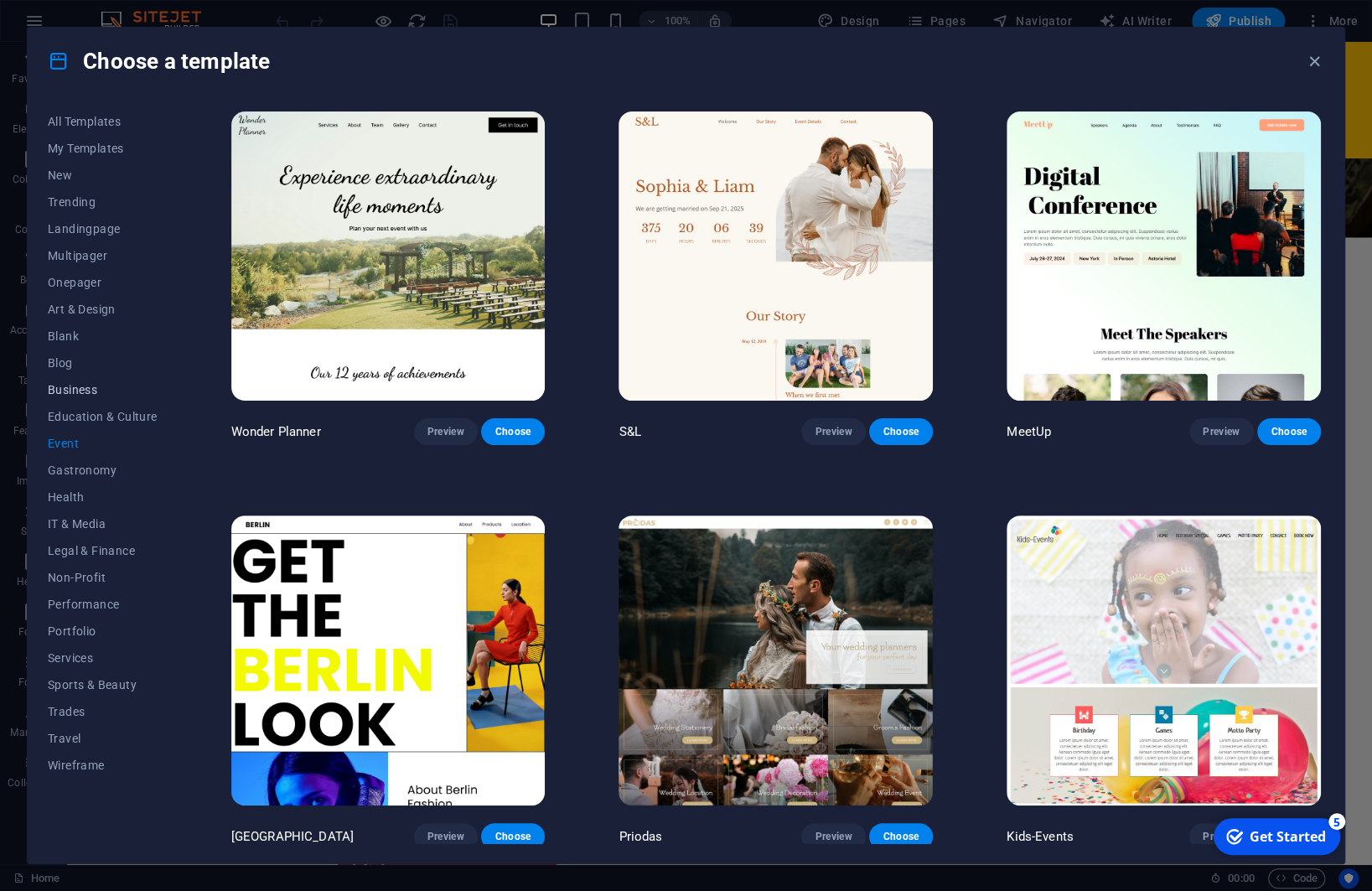
click at [78, 390] on span "Business" at bounding box center [102, 389] width 109 height 14
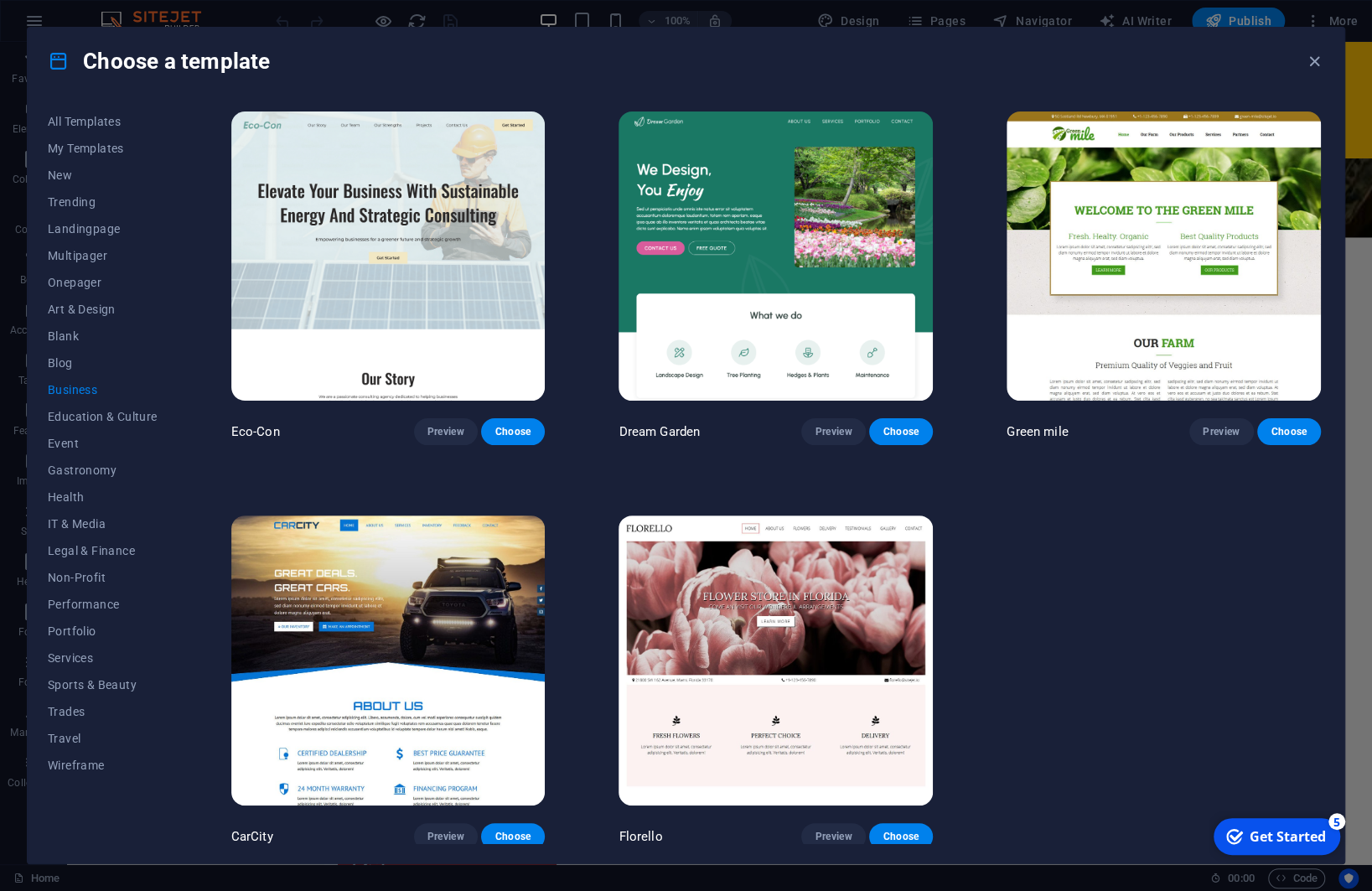
scroll to position [6, 0]
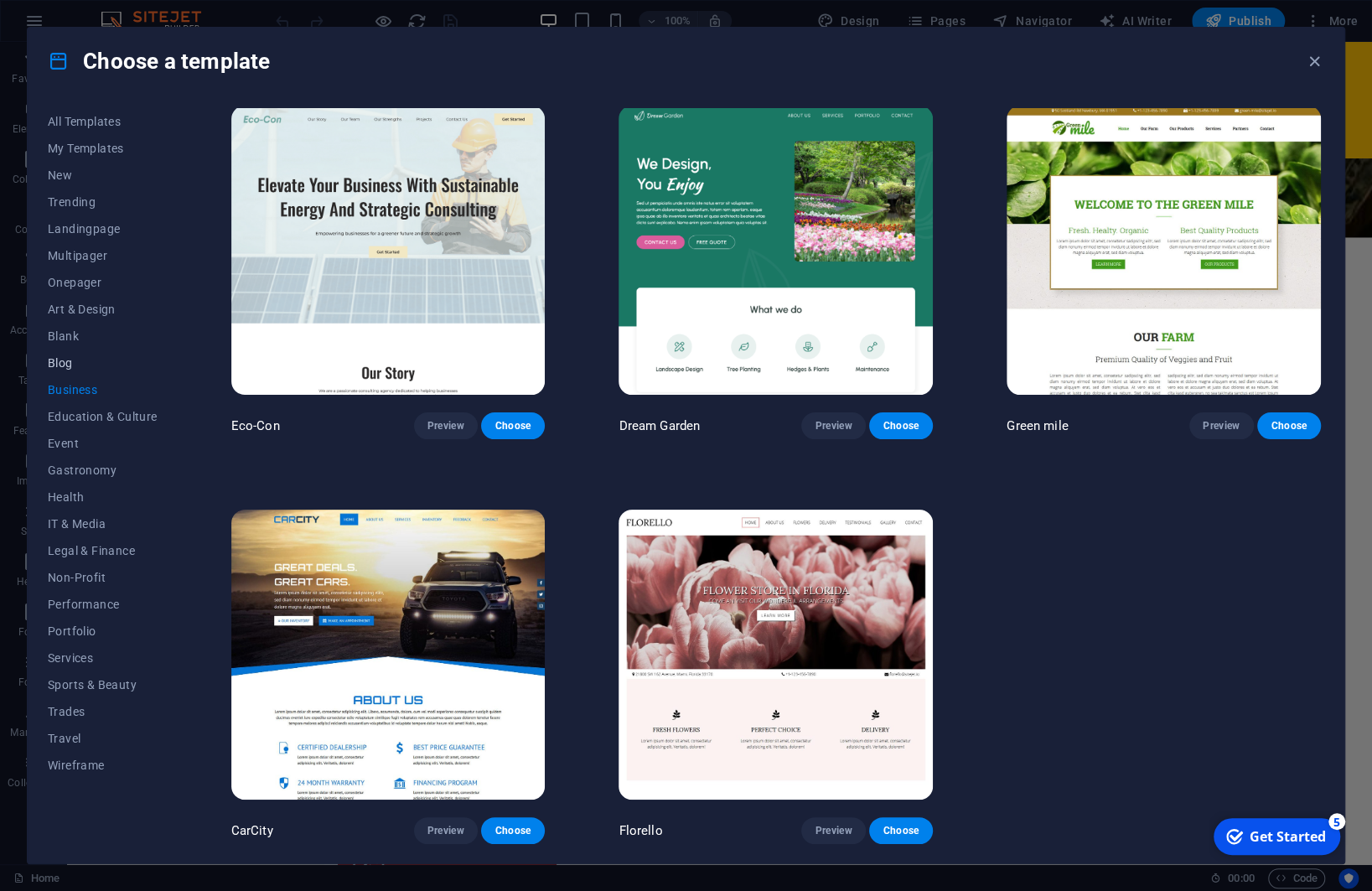
click at [62, 362] on span "Blog" at bounding box center [102, 363] width 109 height 14
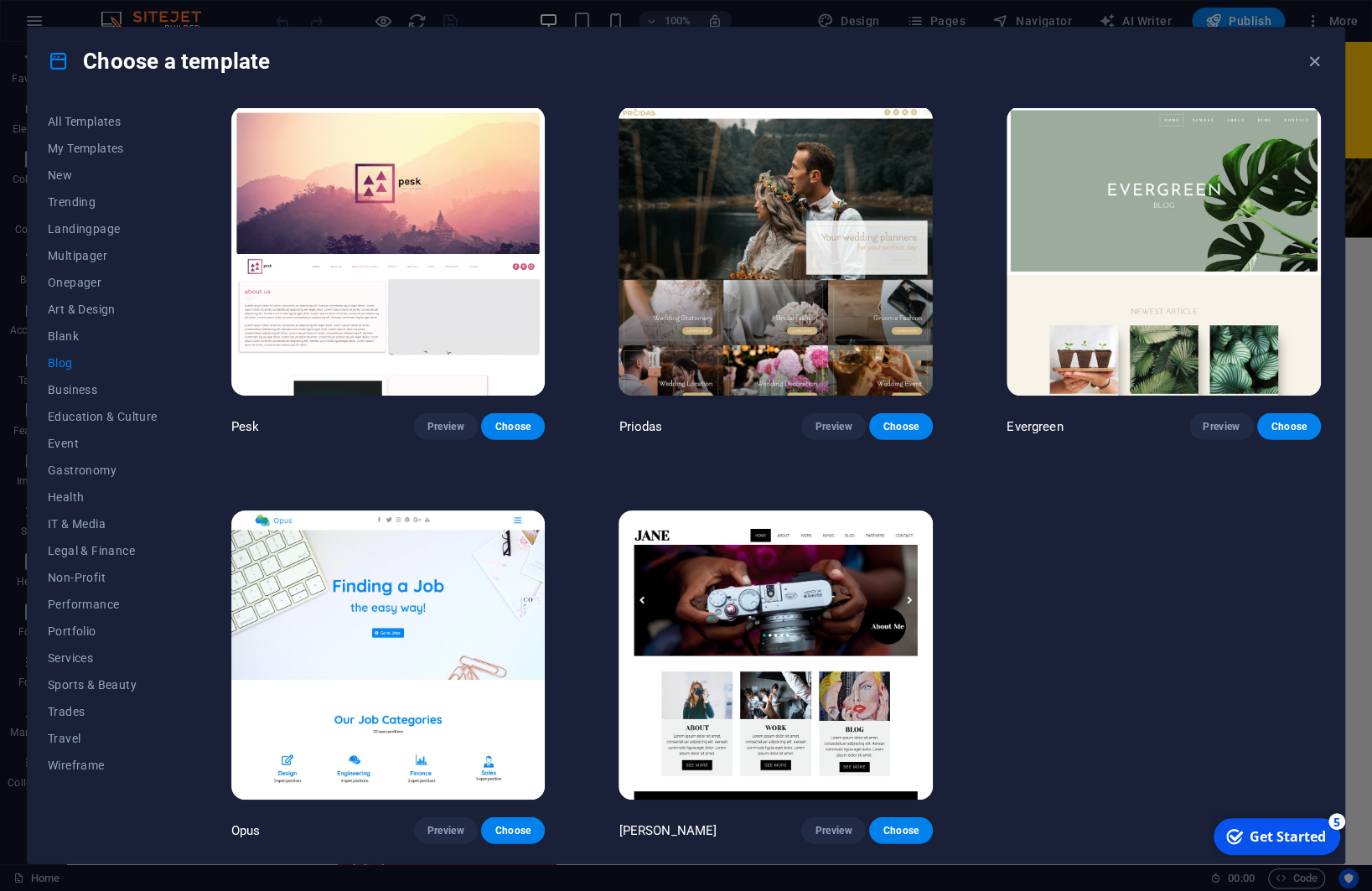
scroll to position [2432, 0]
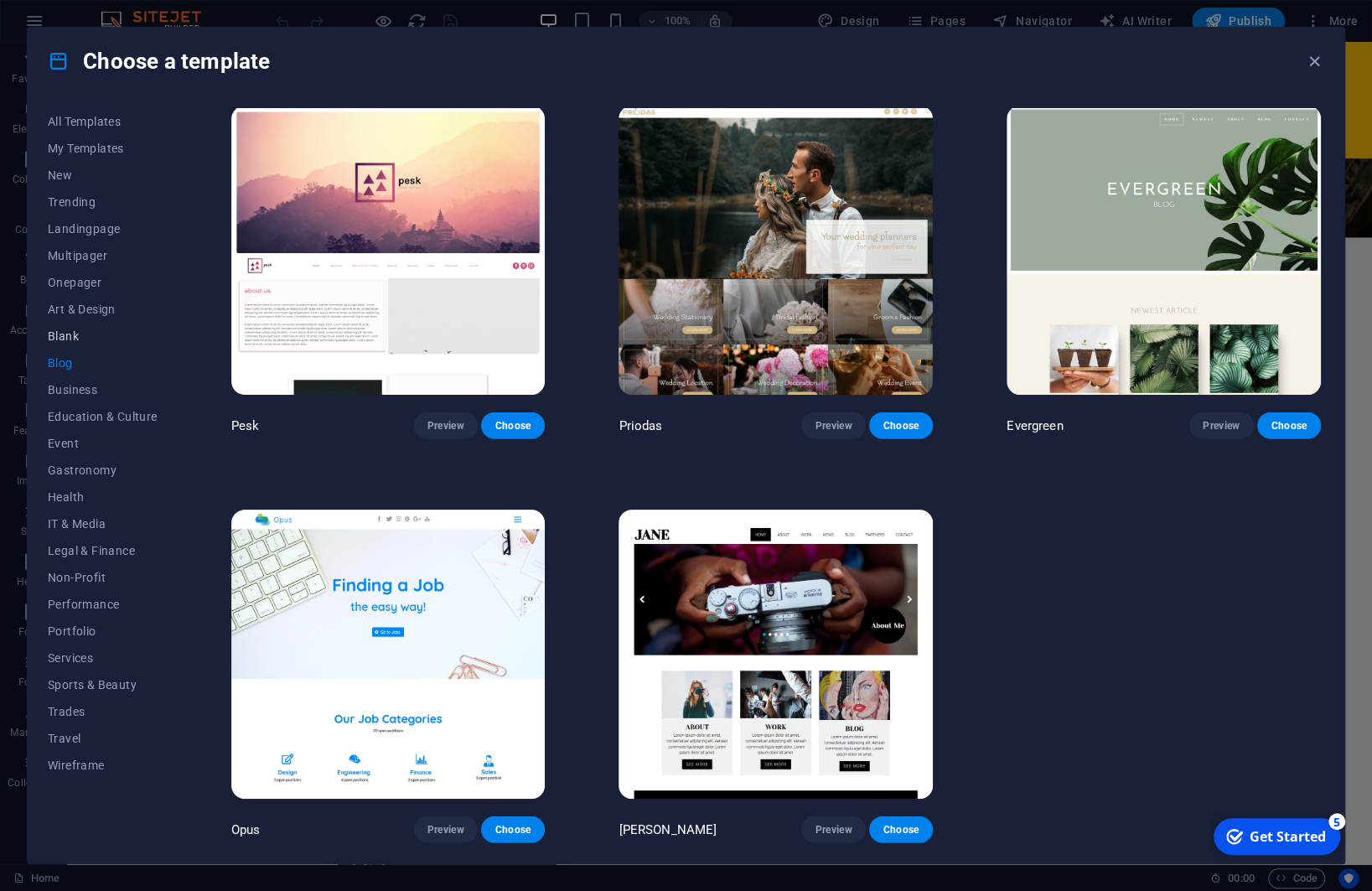
click at [68, 337] on span "Blank" at bounding box center [102, 335] width 109 height 14
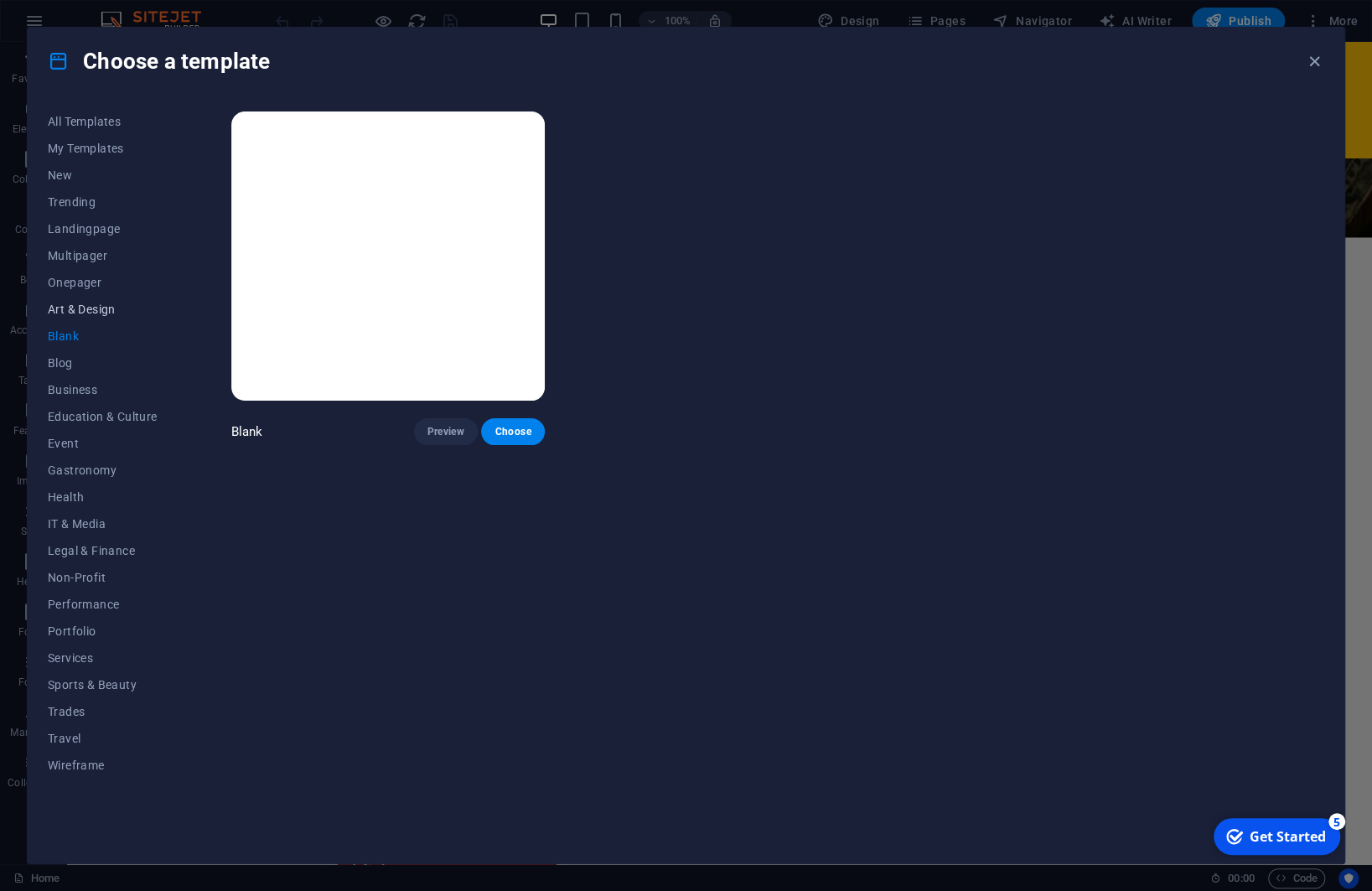
click at [72, 304] on span "Art & Design" at bounding box center [102, 309] width 109 height 14
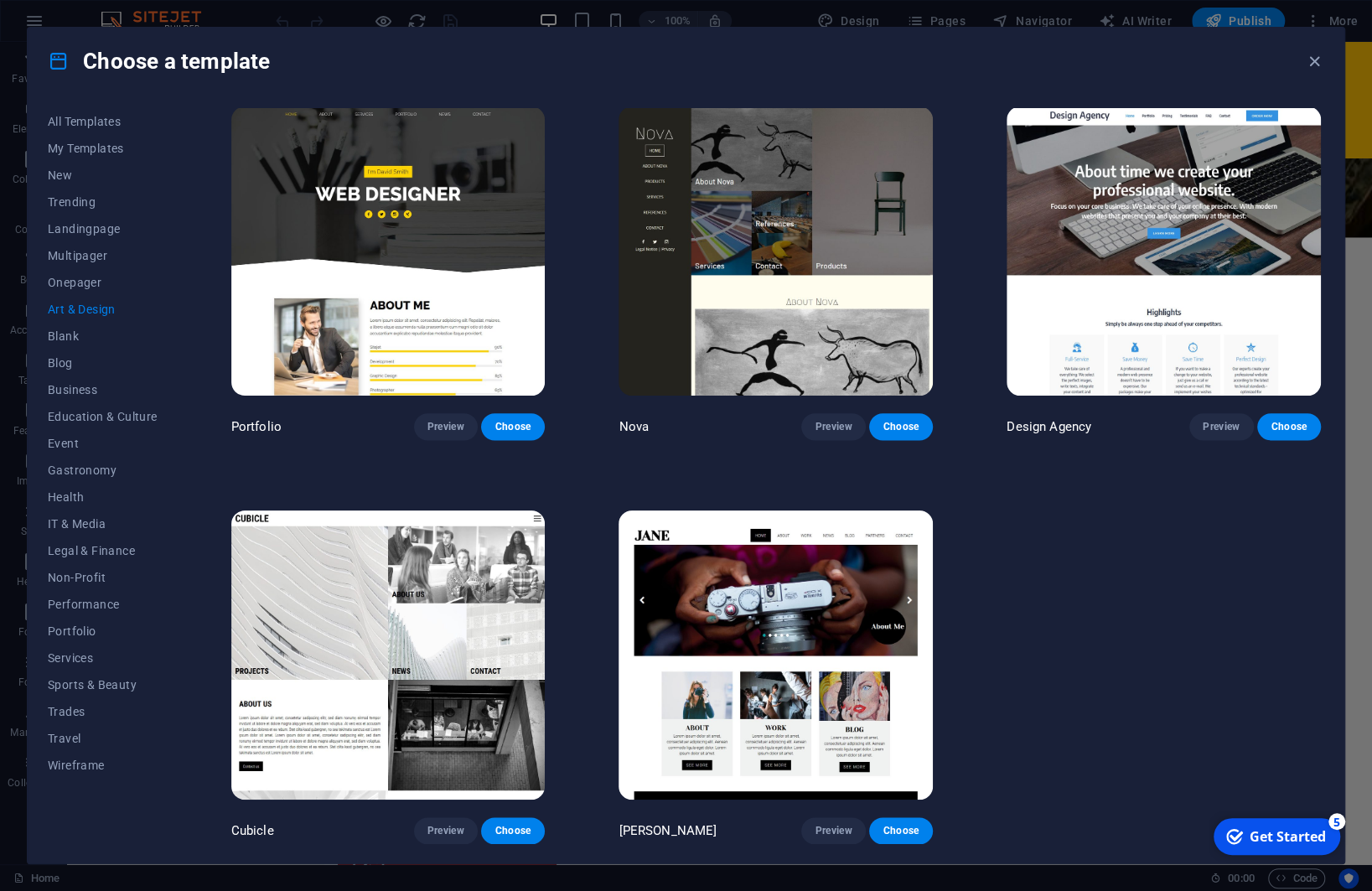
scroll to position [1219, 0]
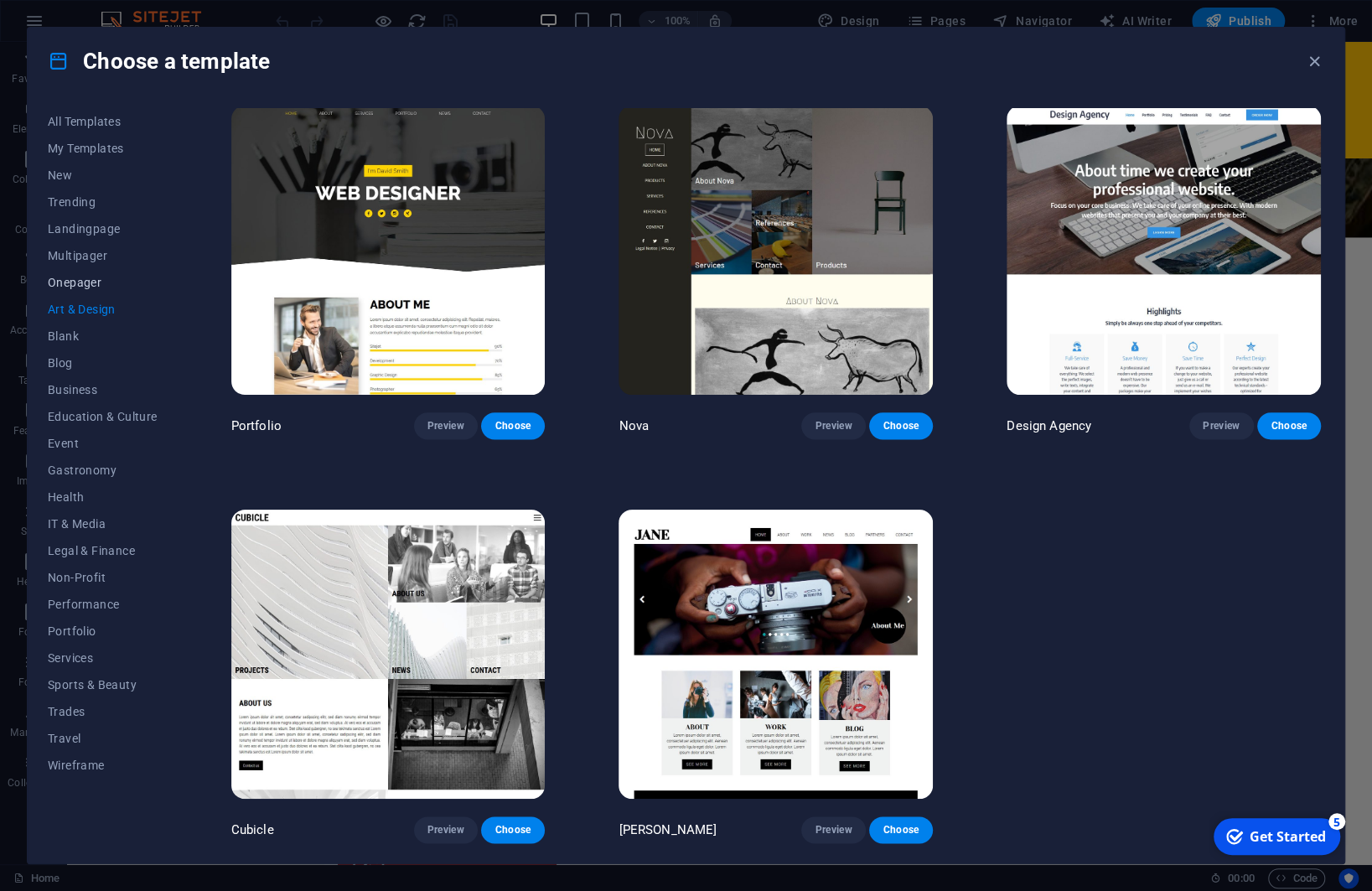
click at [88, 281] on span "Onepager" at bounding box center [102, 282] width 109 height 14
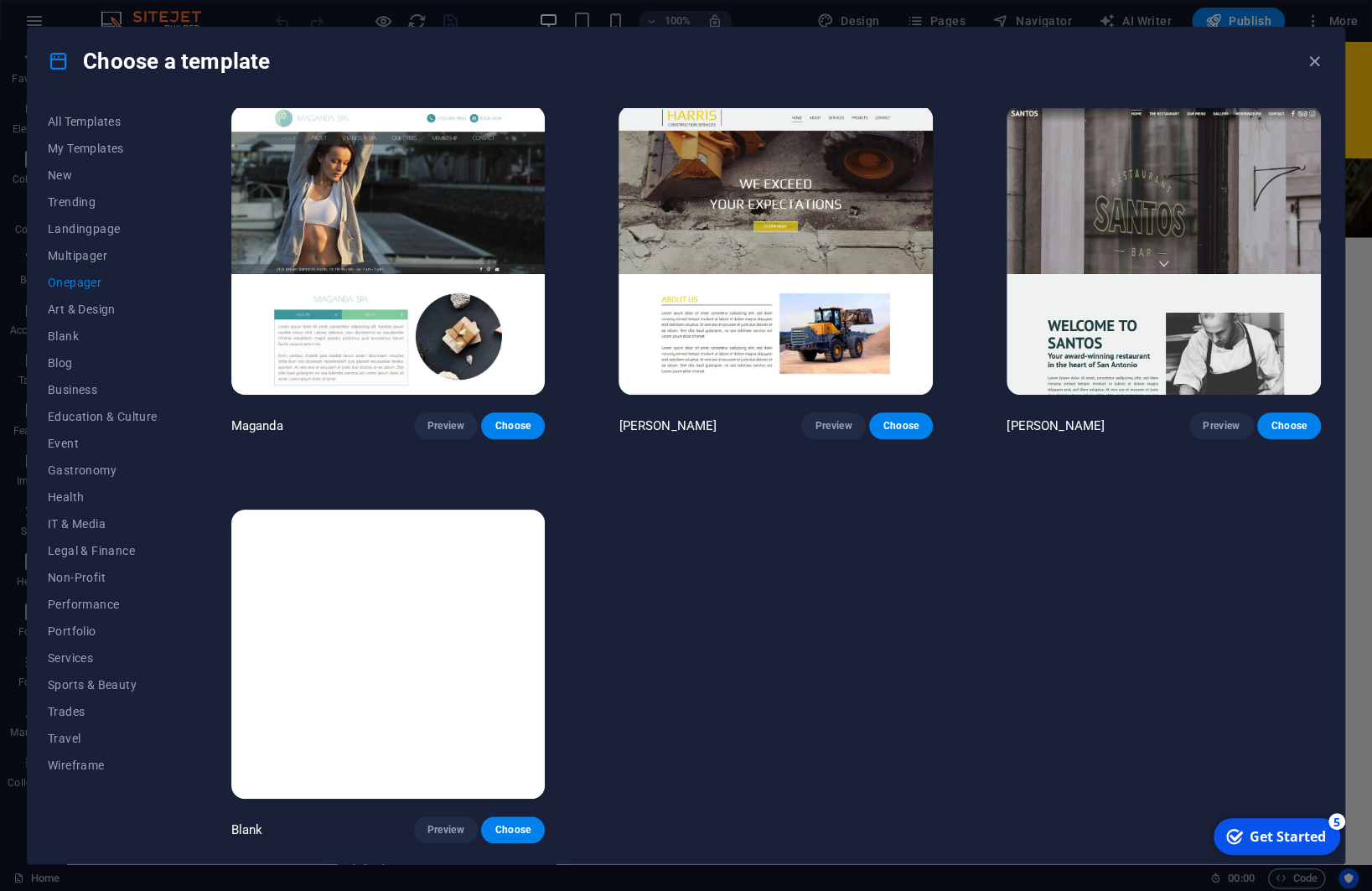
scroll to position [8900, 0]
click at [85, 254] on span "Multipager" at bounding box center [102, 255] width 109 height 14
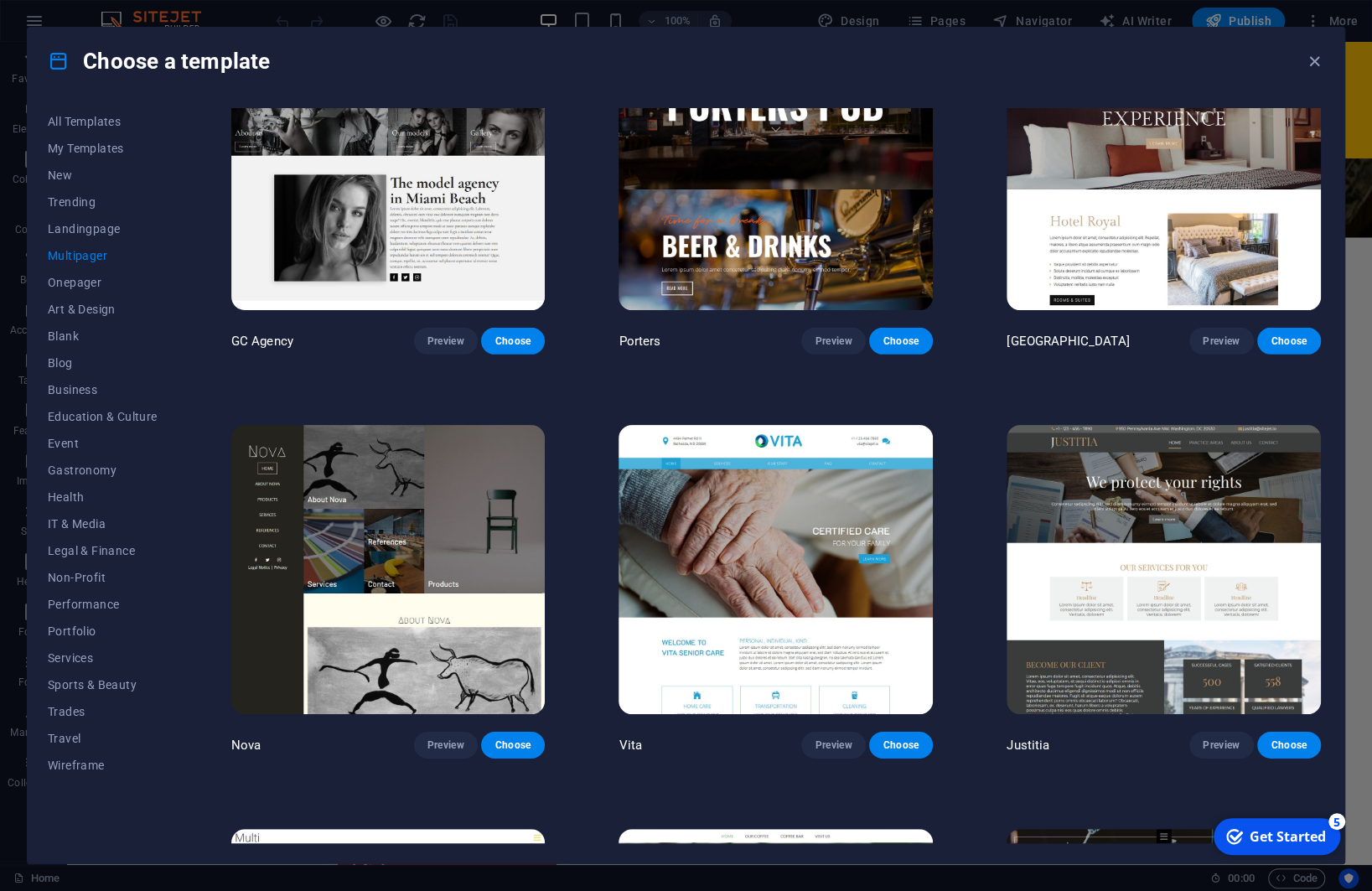
scroll to position [7296, 0]
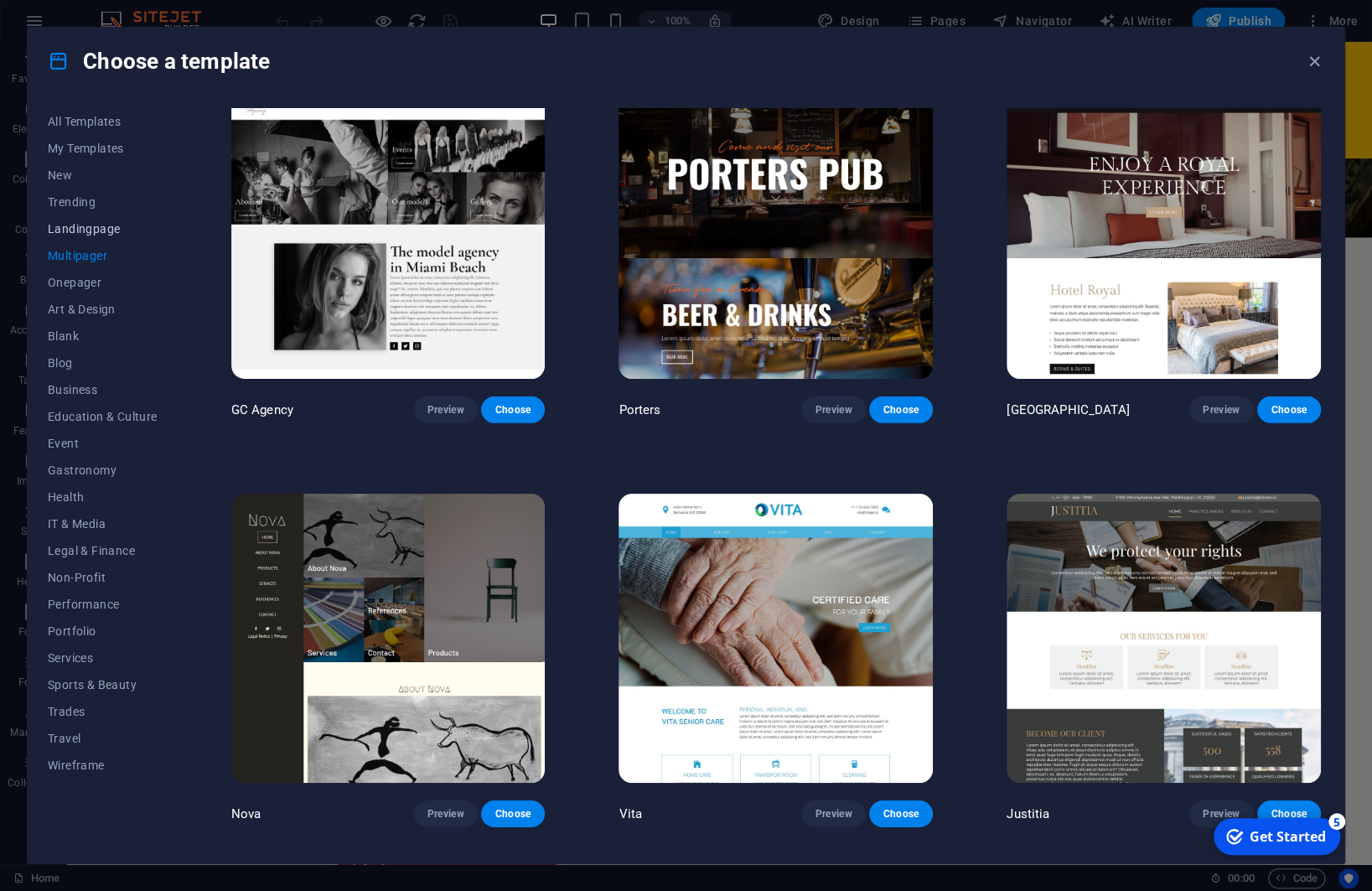
click at [93, 224] on span "Landingpage" at bounding box center [102, 229] width 109 height 14
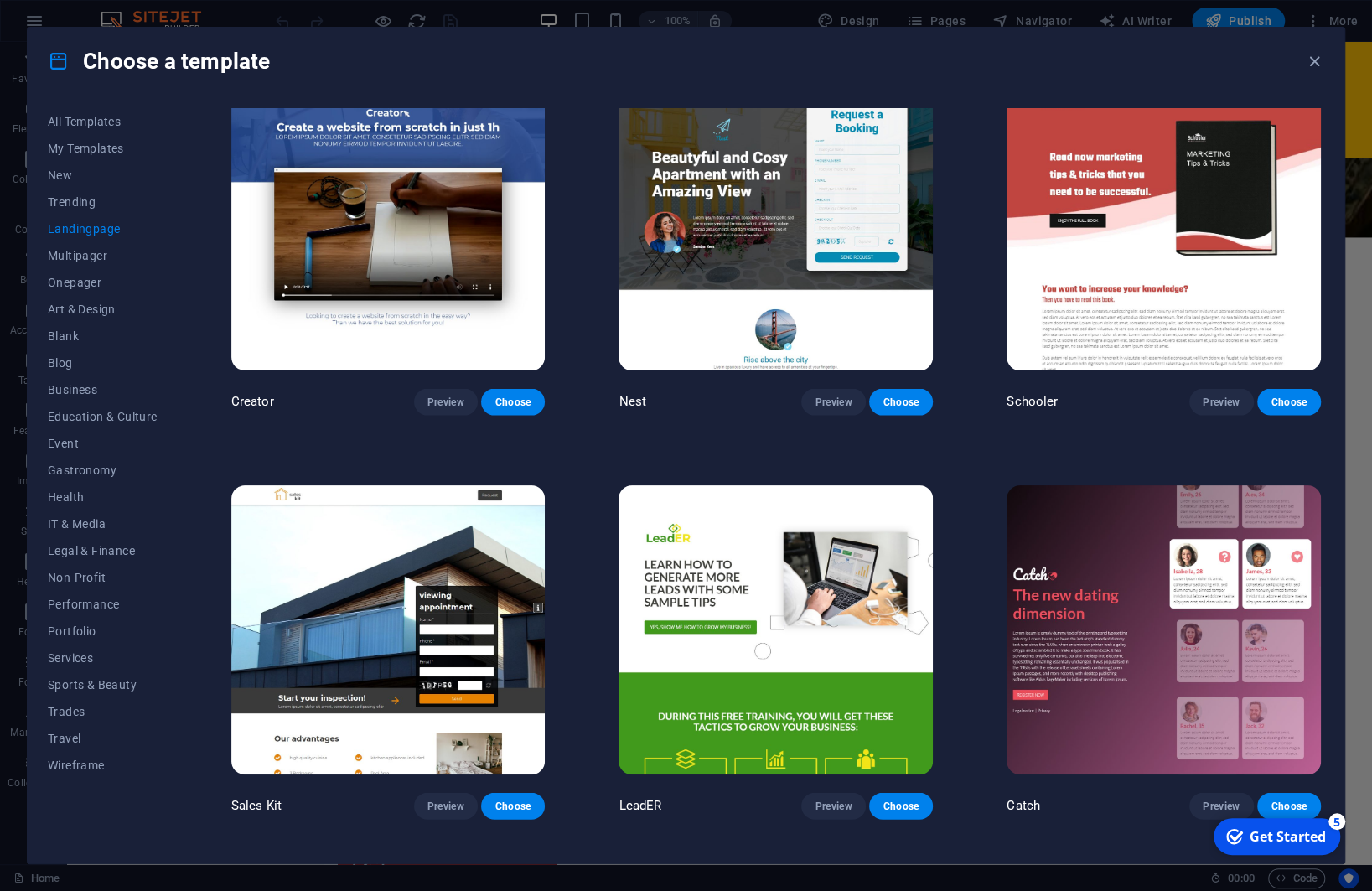
scroll to position [2228, 0]
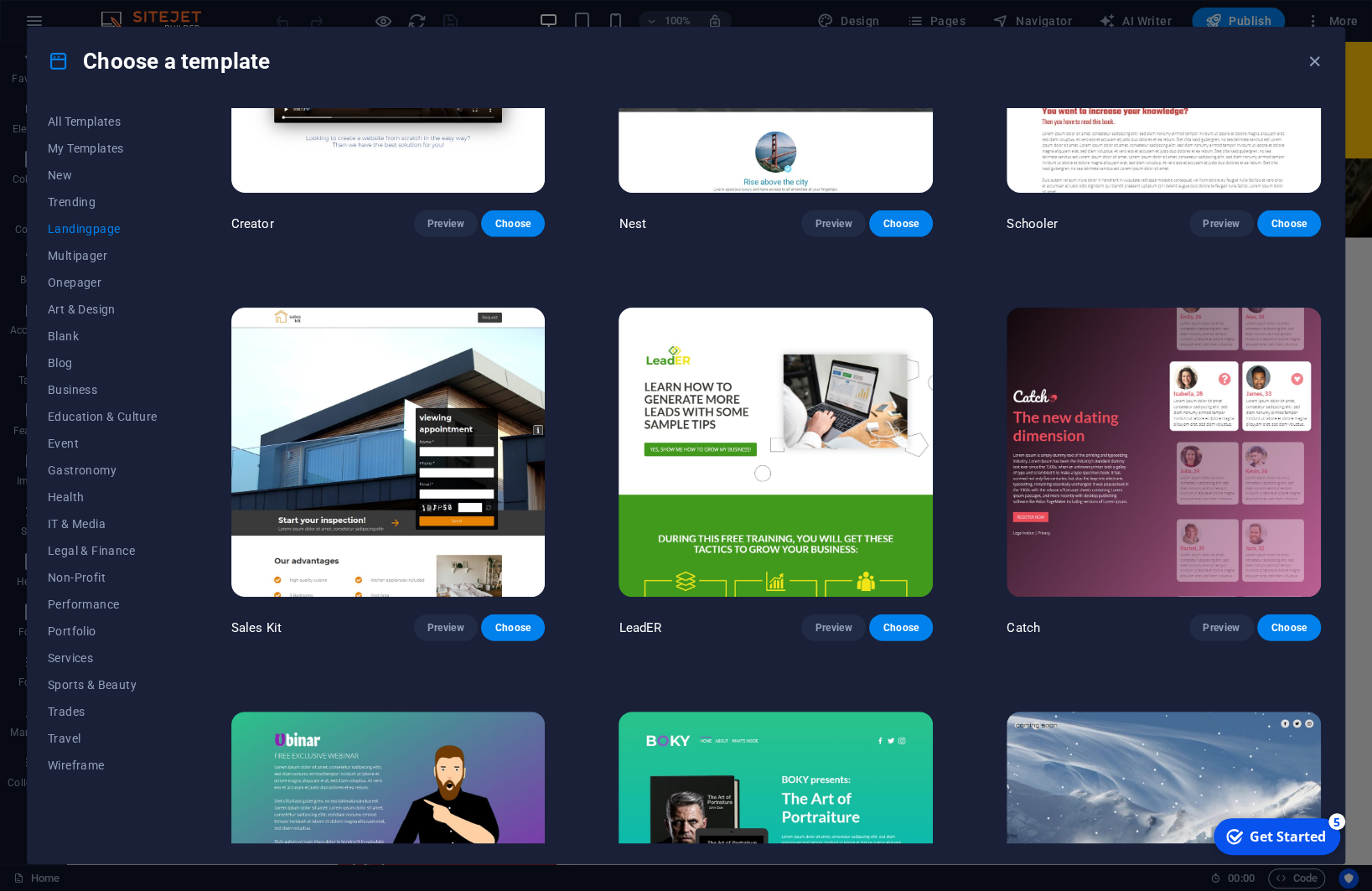
click at [359, 476] on img at bounding box center [389, 452] width 314 height 289
